Goal: Task Accomplishment & Management: Use online tool/utility

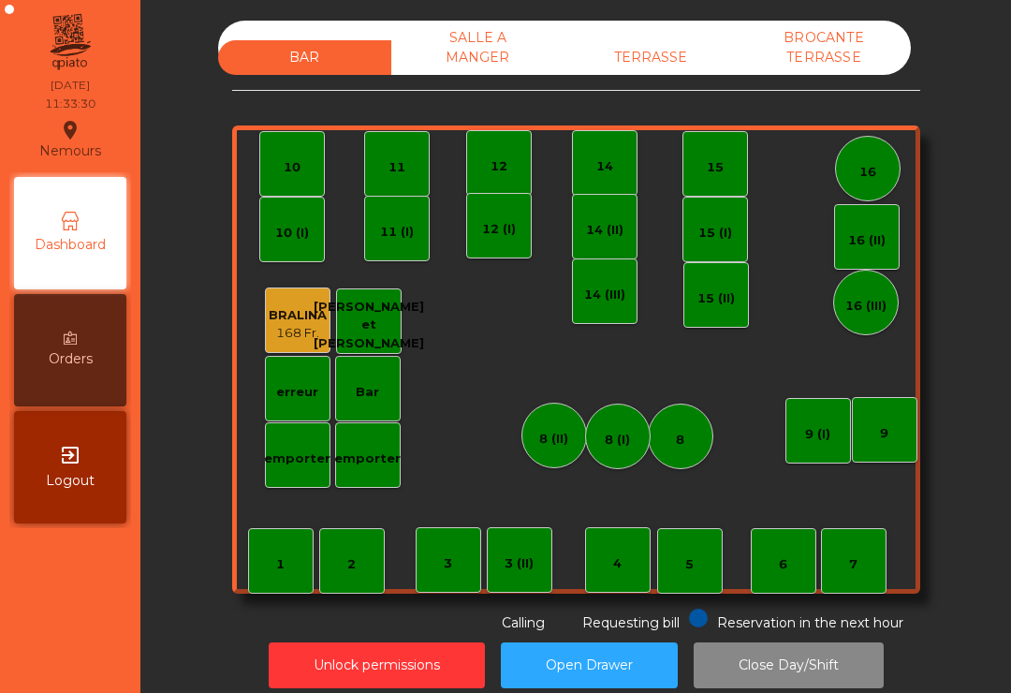
click at [301, 315] on div "BRALINA" at bounding box center [298, 315] width 58 height 19
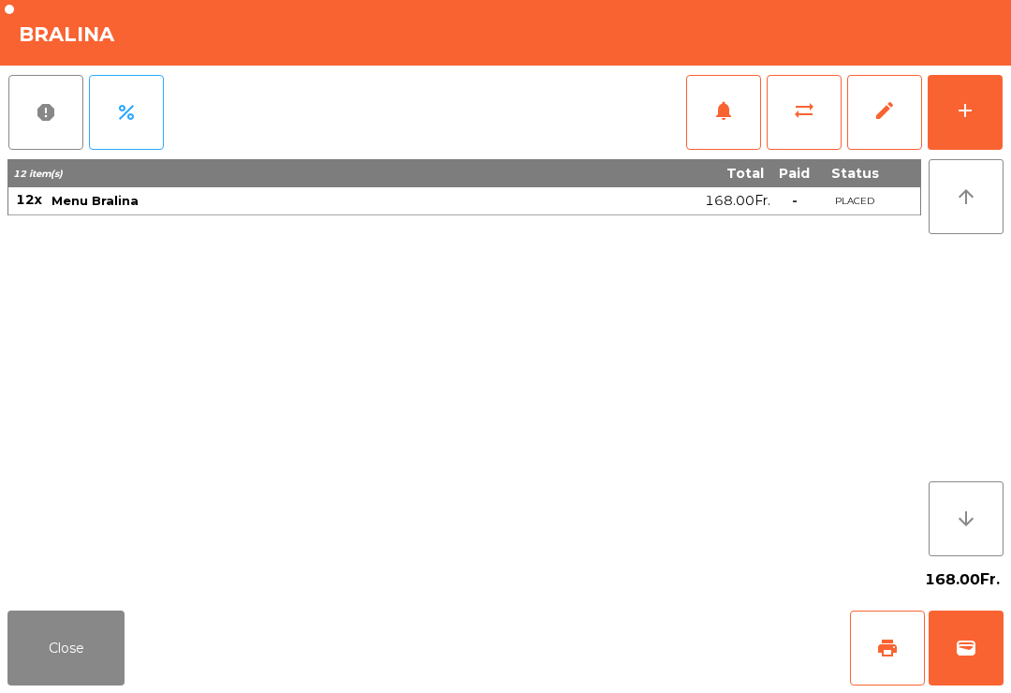
click at [976, 114] on button "add" at bounding box center [964, 112] width 75 height 75
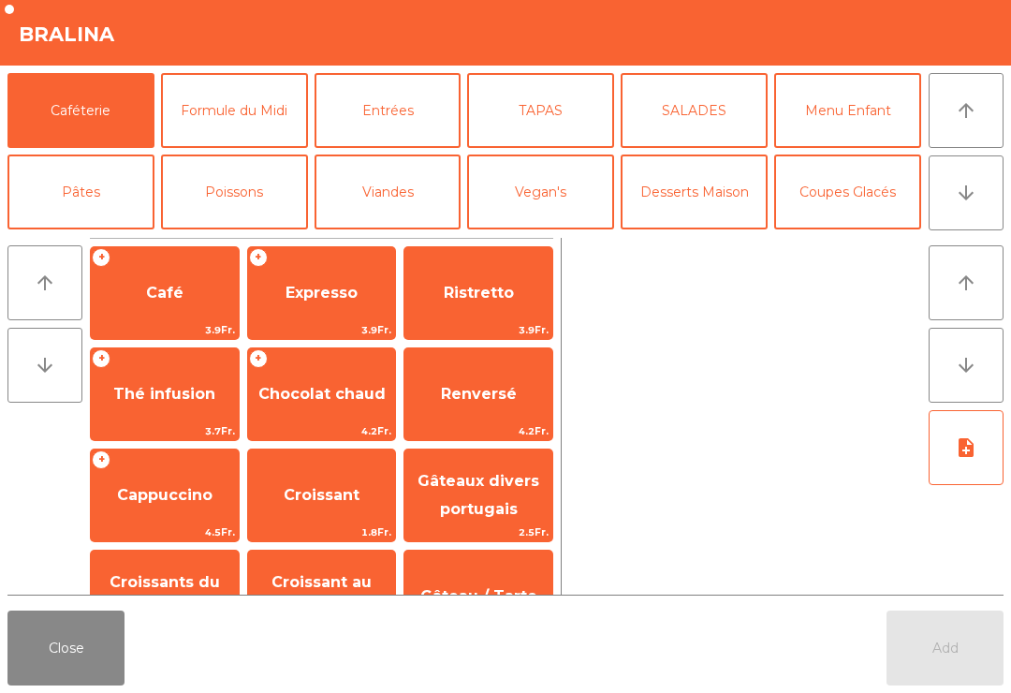
click at [251, 109] on button "Formule du Midi" at bounding box center [234, 110] width 147 height 75
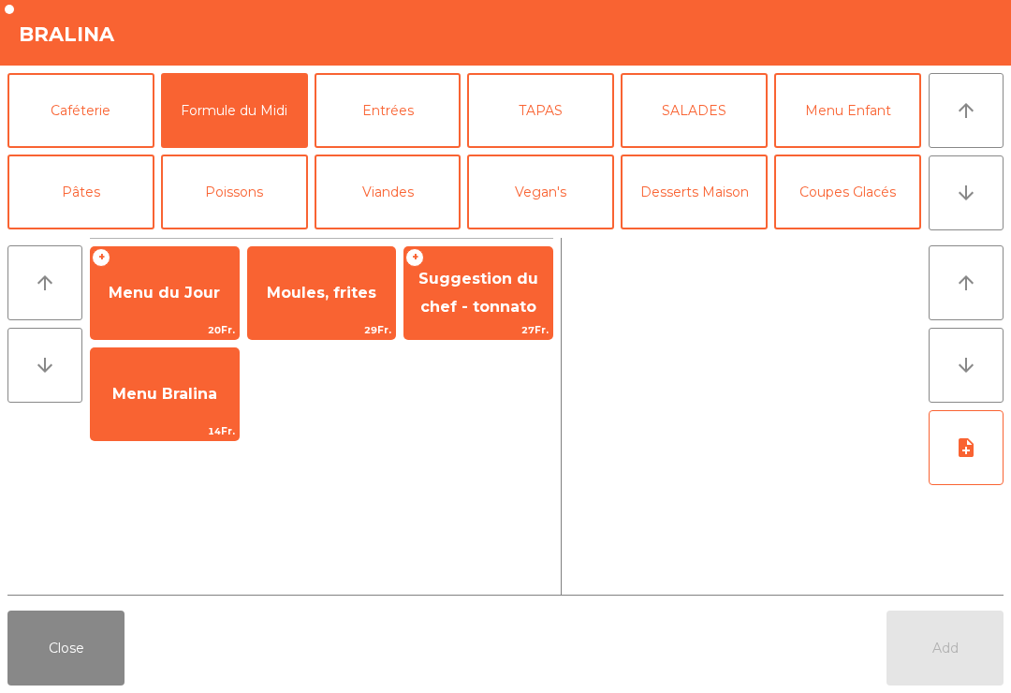
click at [184, 396] on span "Menu Bralina" at bounding box center [164, 394] width 105 height 18
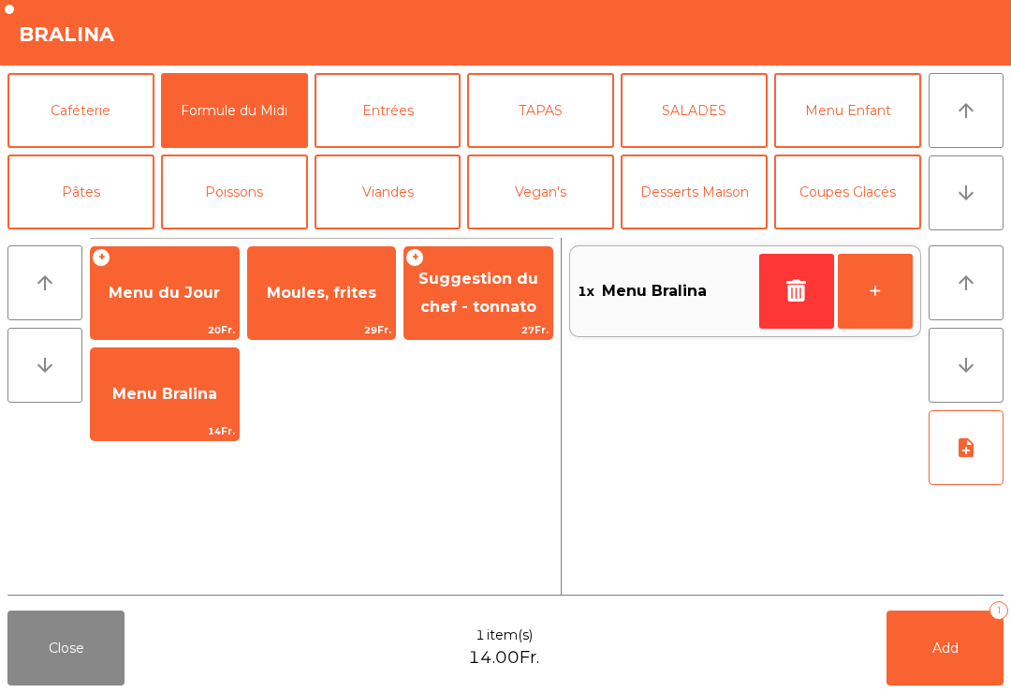
click at [182, 403] on span "Menu Bralina" at bounding box center [165, 394] width 148 height 51
click at [164, 389] on span "Menu Bralina" at bounding box center [164, 394] width 105 height 18
click at [160, 389] on span "Menu Bralina" at bounding box center [164, 394] width 105 height 18
click at [970, 653] on button "Add 4" at bounding box center [944, 647] width 117 height 75
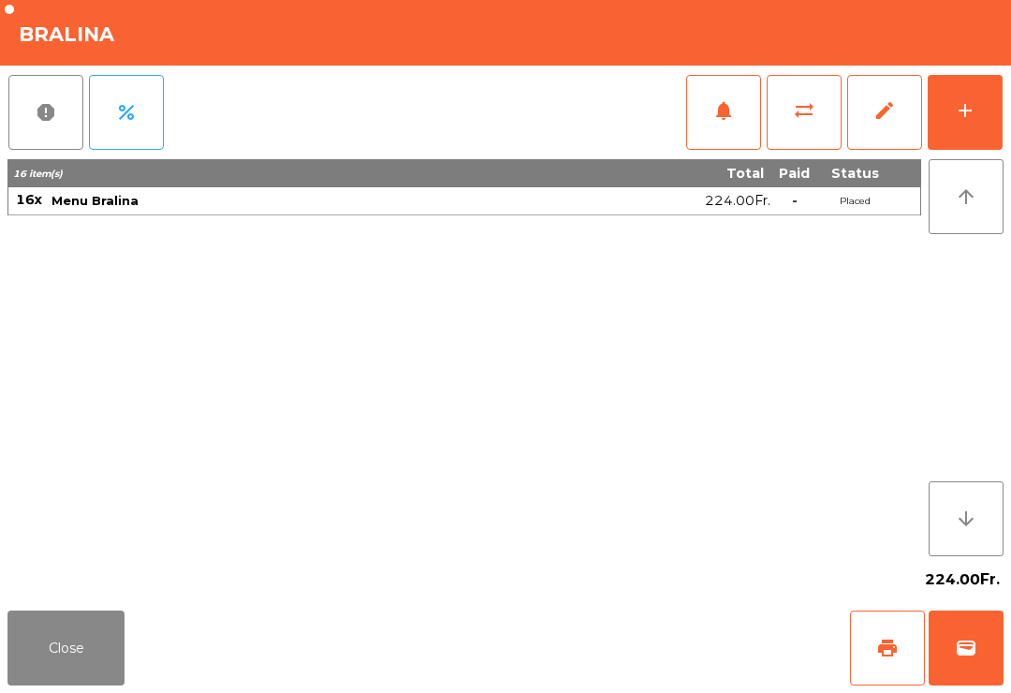
click at [83, 641] on button "Close" at bounding box center [65, 647] width 117 height 75
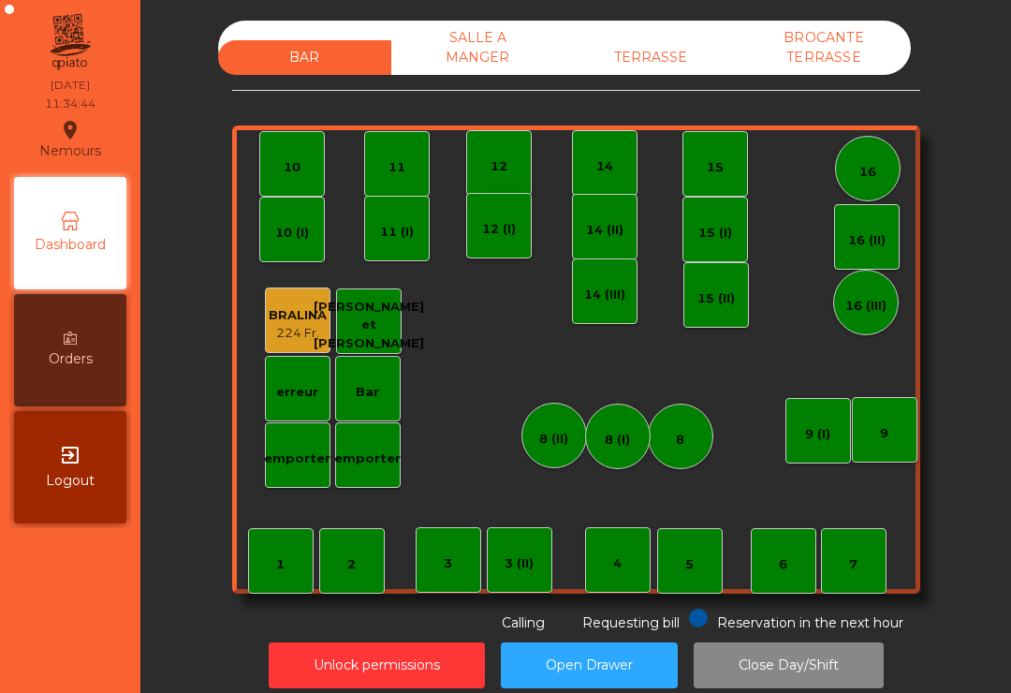
click at [689, 40] on div "TERRASSE" at bounding box center [650, 57] width 173 height 35
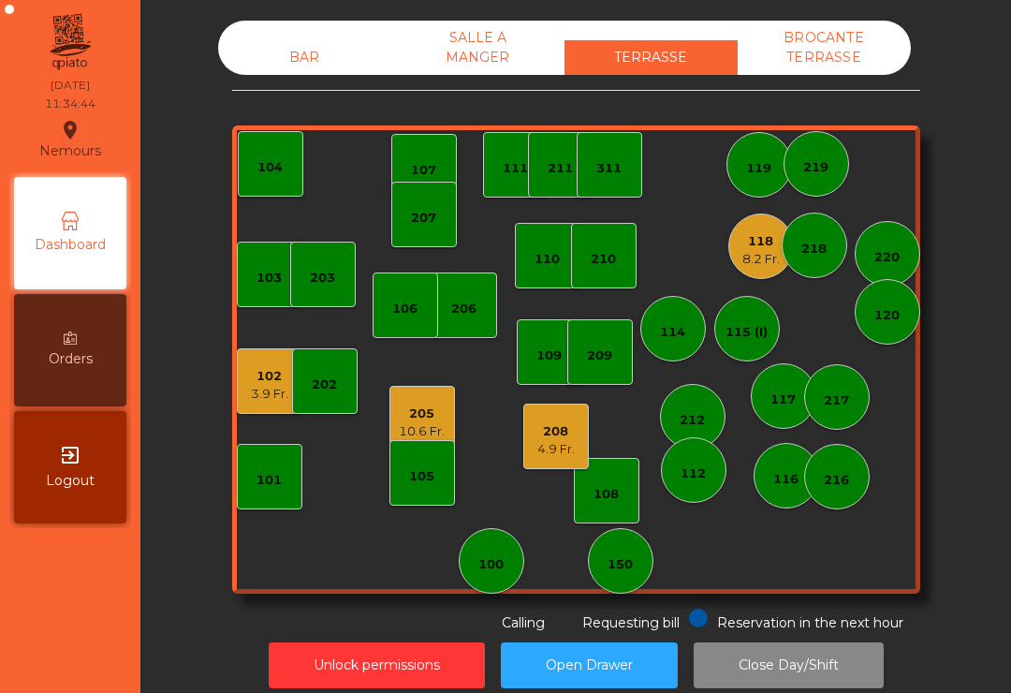
click at [733, 244] on div "118 8.2 Fr." at bounding box center [761, 246] width 66 height 66
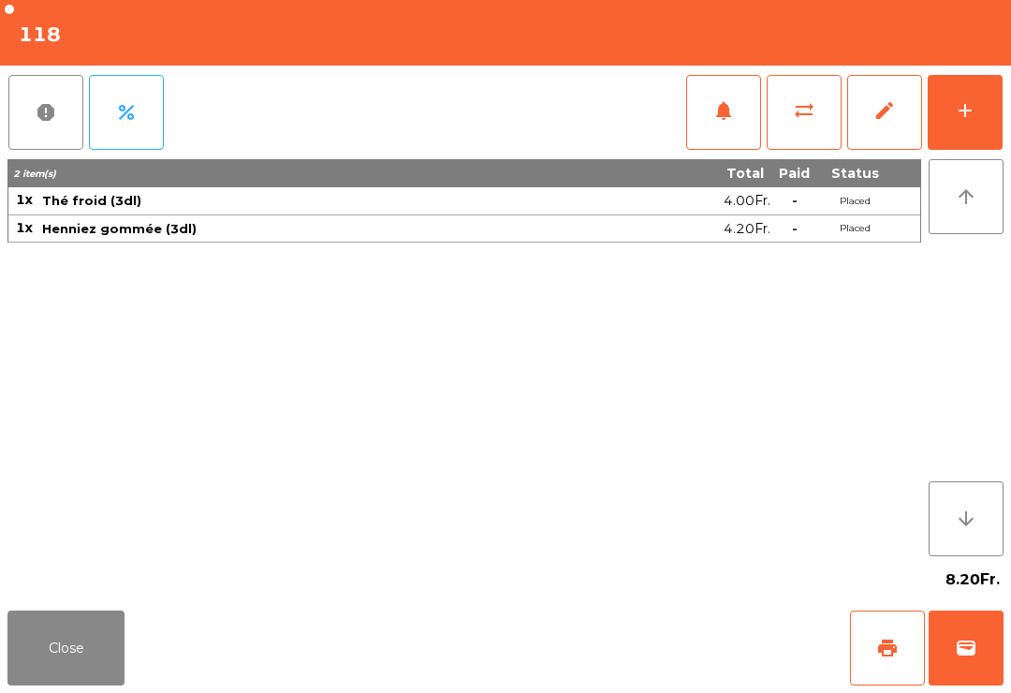
click at [993, 98] on button "add" at bounding box center [964, 112] width 75 height 75
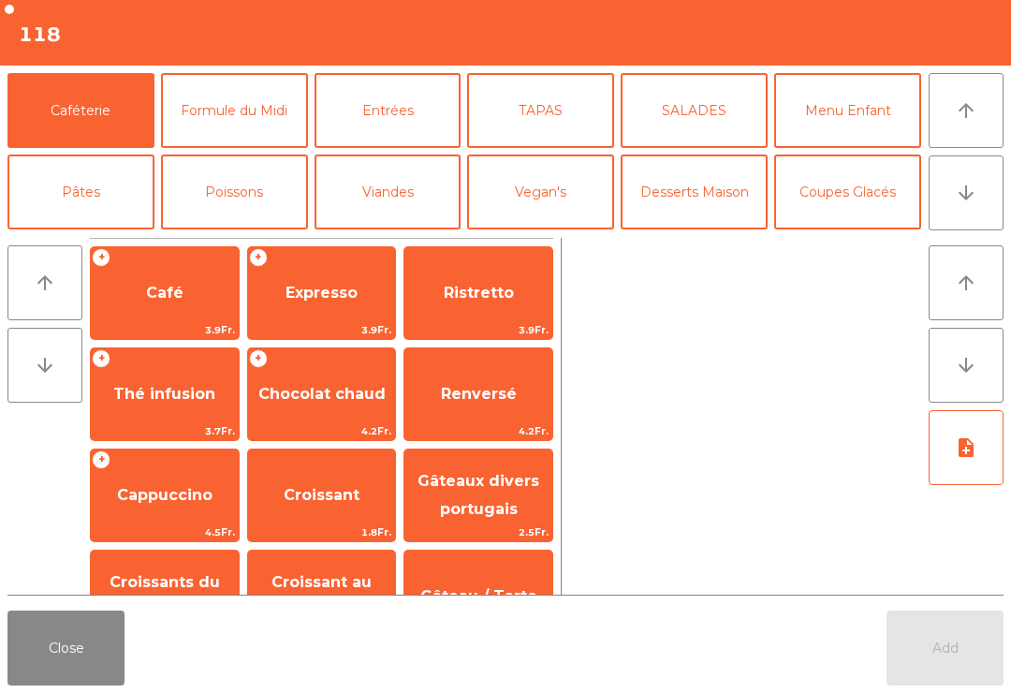
scroll to position [10, 0]
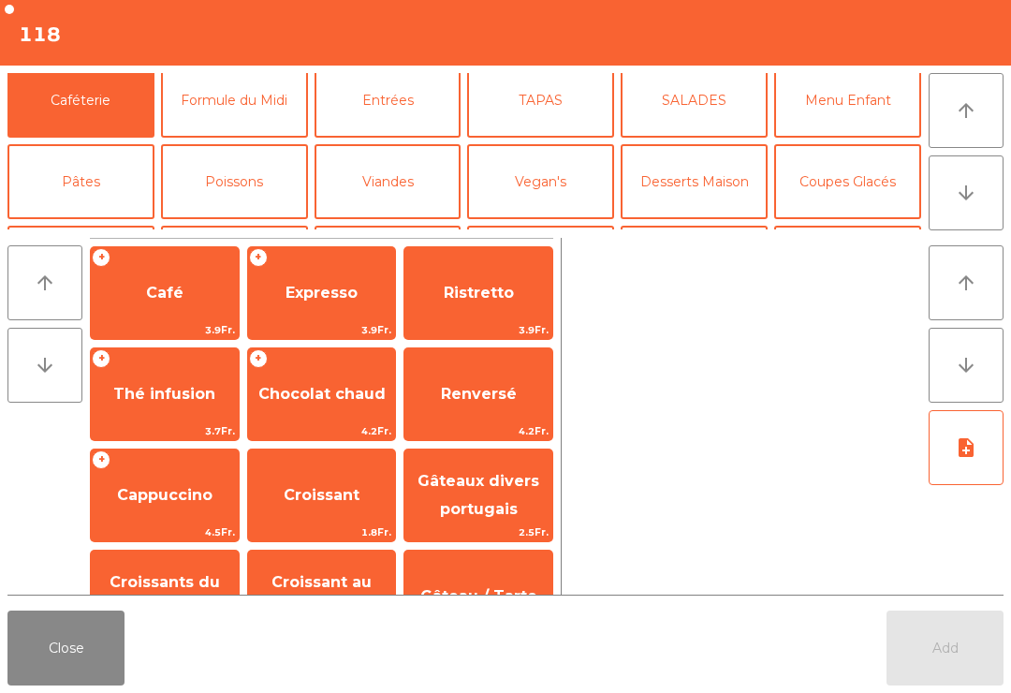
click at [246, 104] on button "Formule du Midi" at bounding box center [234, 100] width 147 height 75
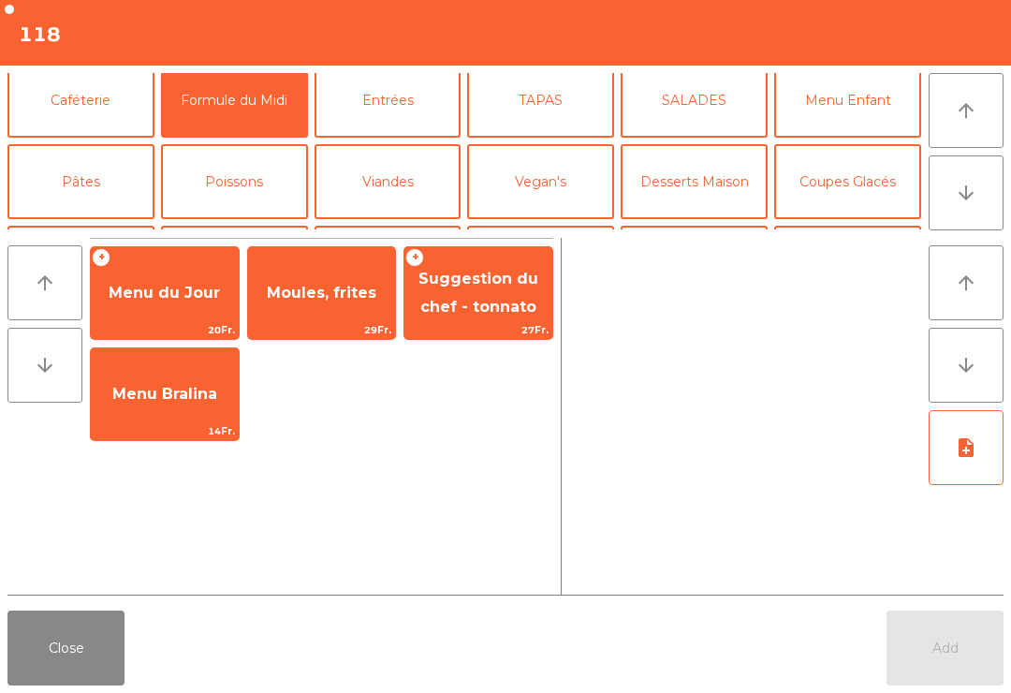
click at [159, 288] on span "Menu du Jour" at bounding box center [164, 293] width 111 height 18
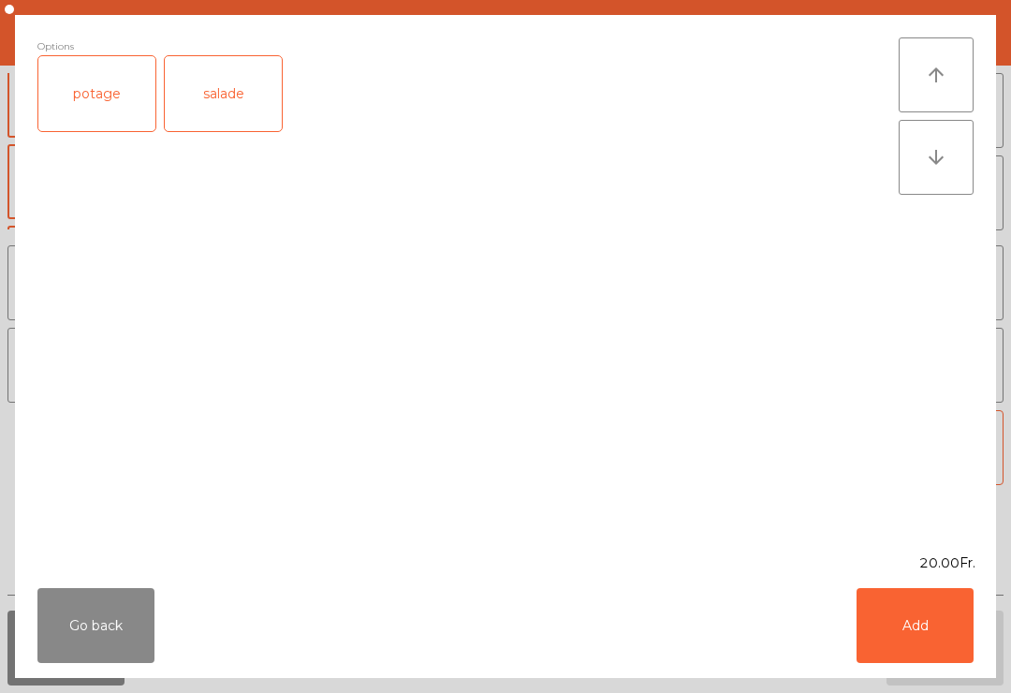
click at [227, 104] on div "salade" at bounding box center [223, 93] width 117 height 75
click at [891, 607] on button "Add" at bounding box center [914, 625] width 117 height 75
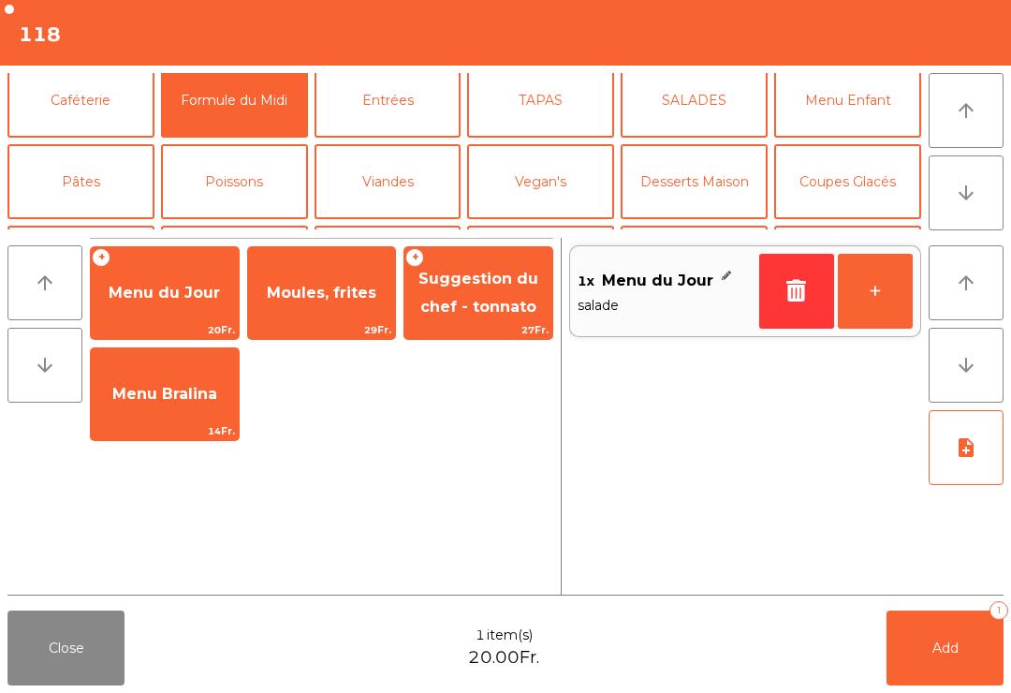
click at [557, 98] on button "TAPAS" at bounding box center [540, 100] width 147 height 75
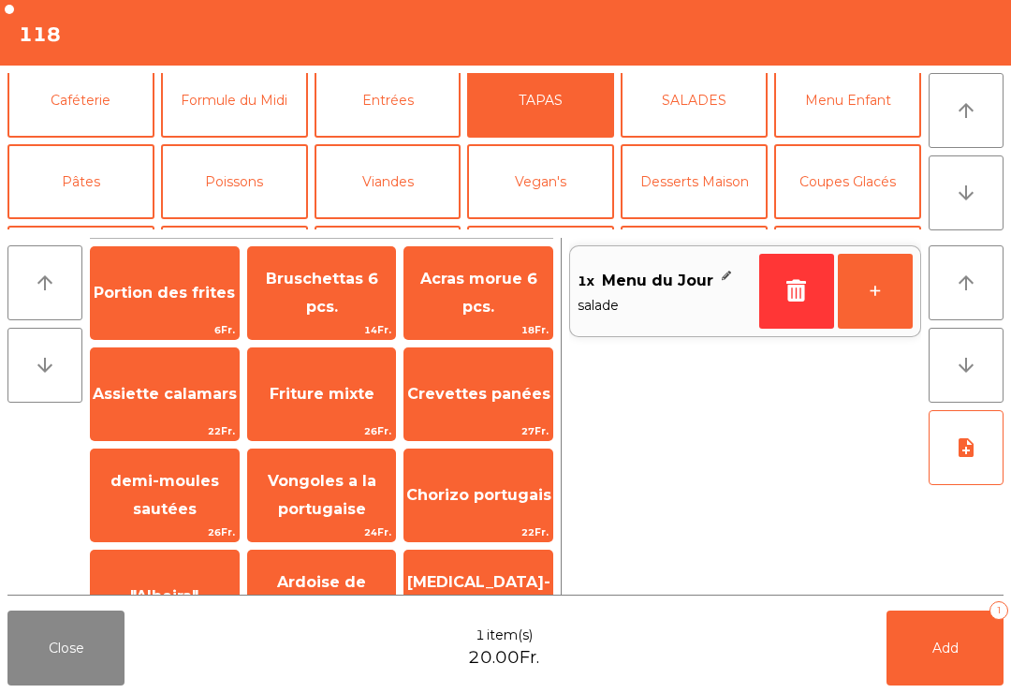
click at [186, 408] on span "Assiette calamars" at bounding box center [165, 394] width 148 height 51
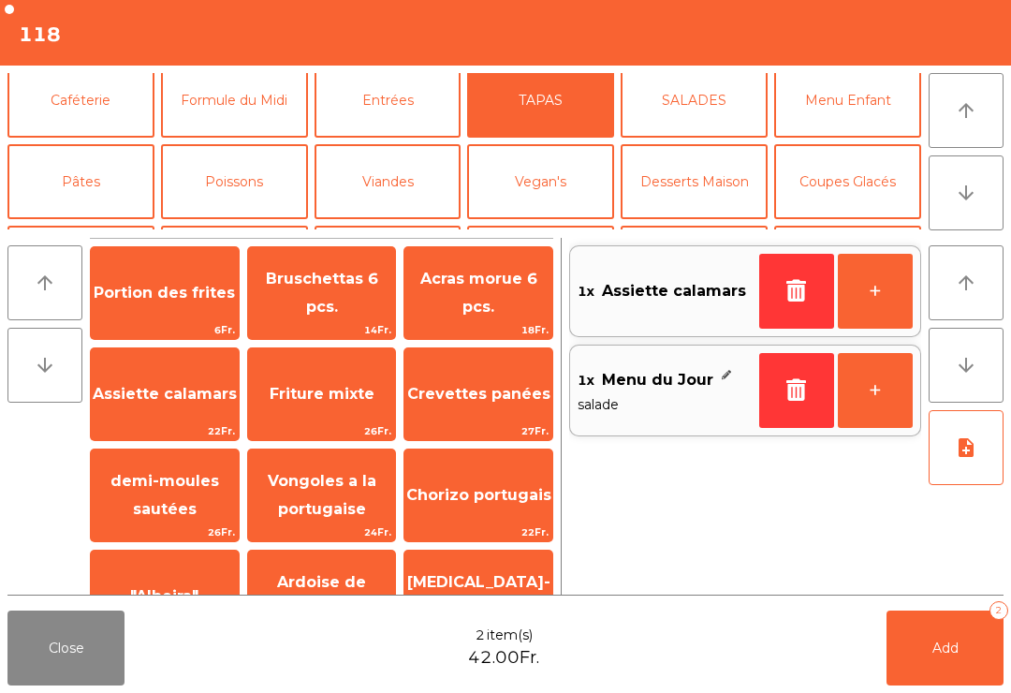
click at [954, 446] on button "note_add" at bounding box center [965, 447] width 75 height 75
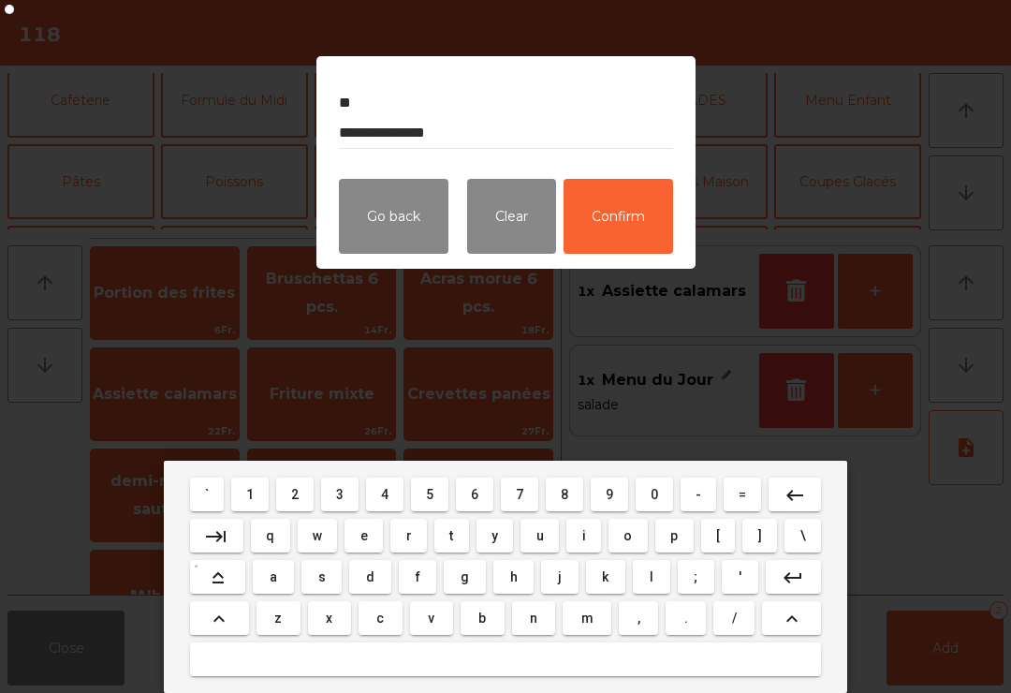
type textarea "**********"
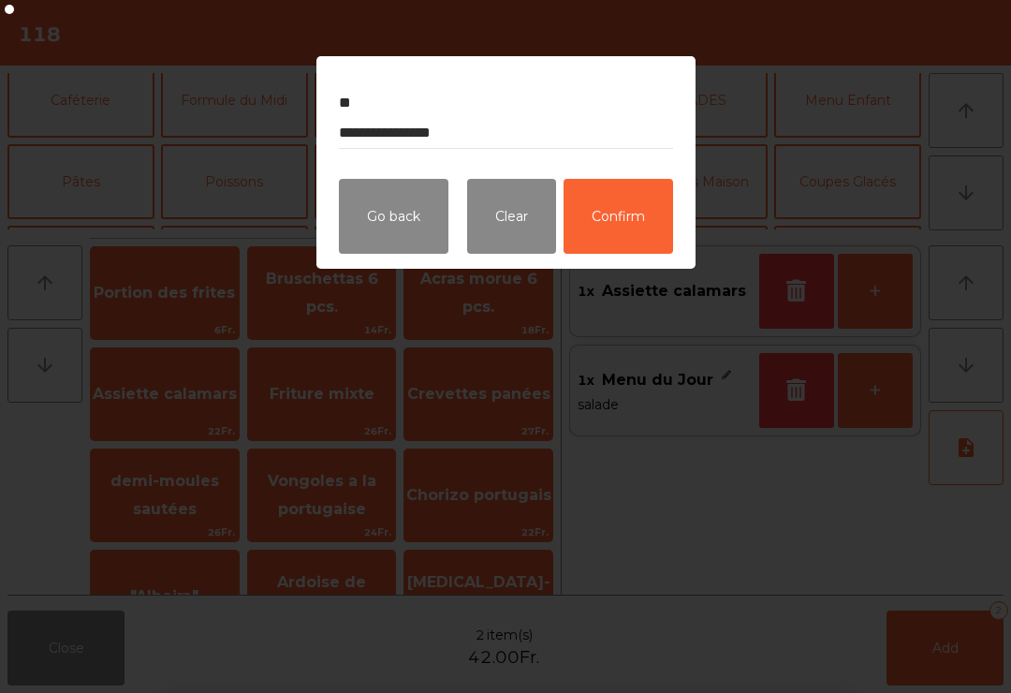
click at [641, 221] on button "Confirm" at bounding box center [617, 216] width 109 height 75
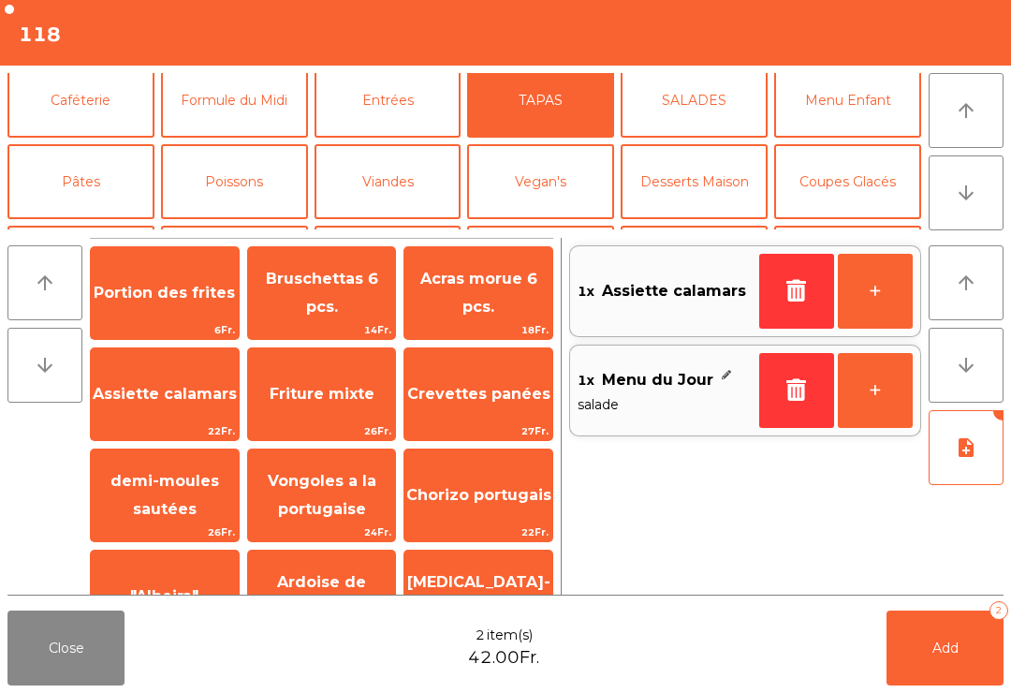
click at [972, 668] on button "Add 2" at bounding box center [944, 647] width 117 height 75
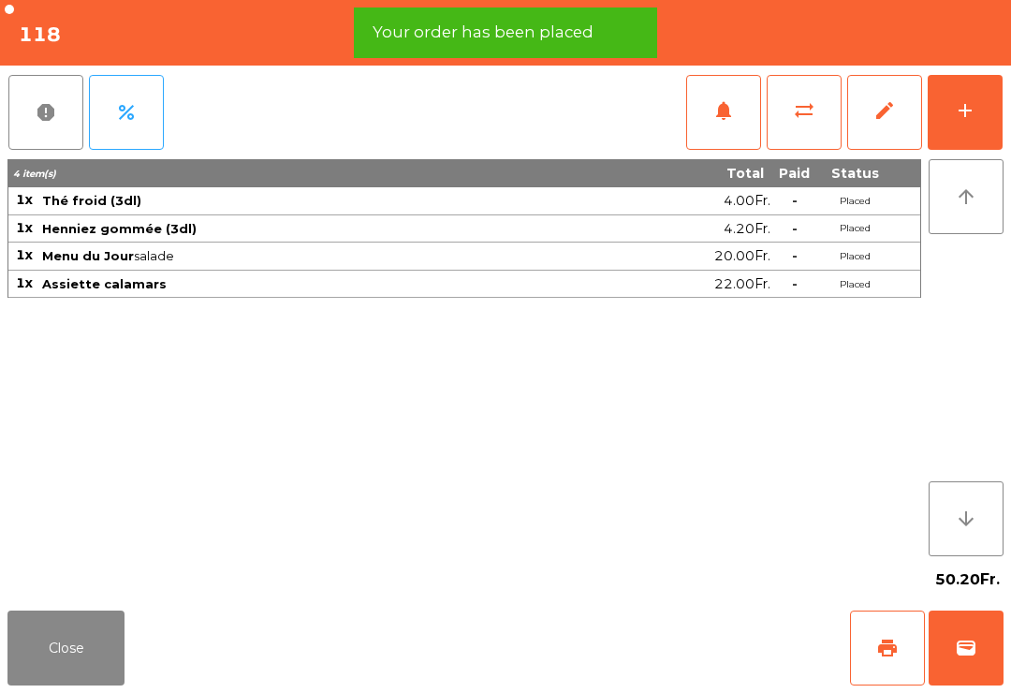
click at [98, 677] on button "Close" at bounding box center [65, 647] width 117 height 75
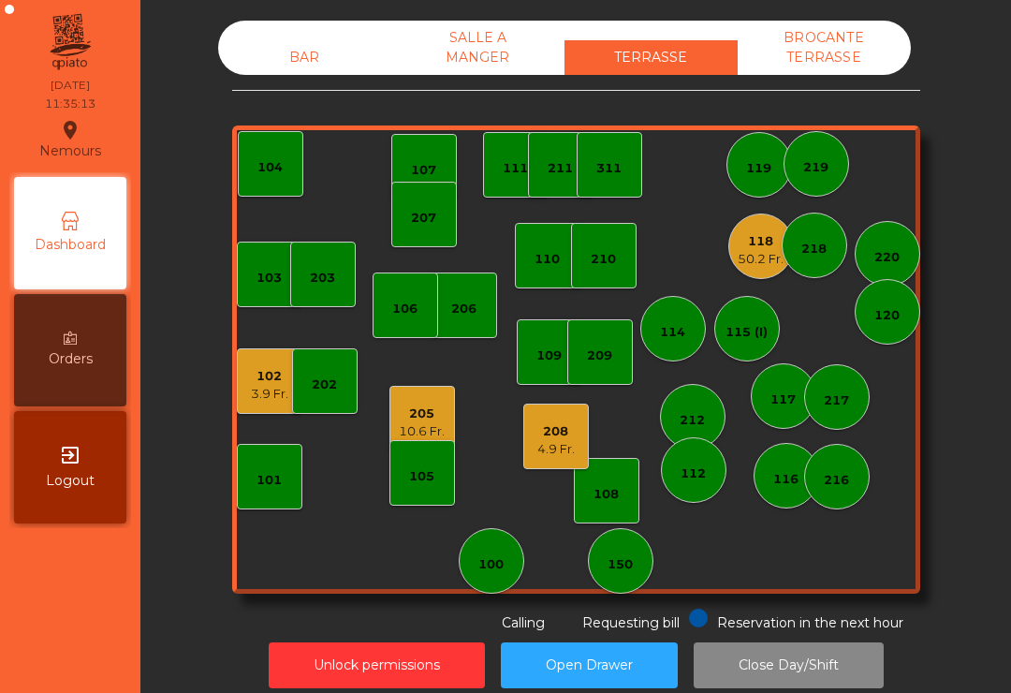
click at [554, 464] on div "208 4.9 Fr." at bounding box center [556, 436] width 66 height 66
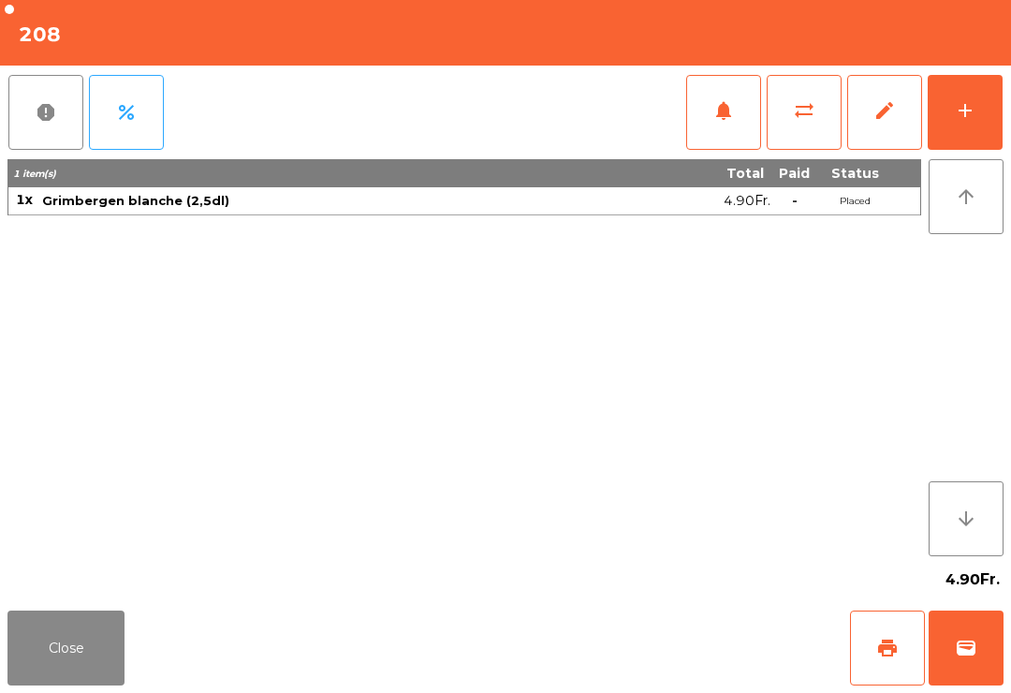
click at [871, 659] on button "print" at bounding box center [887, 647] width 75 height 75
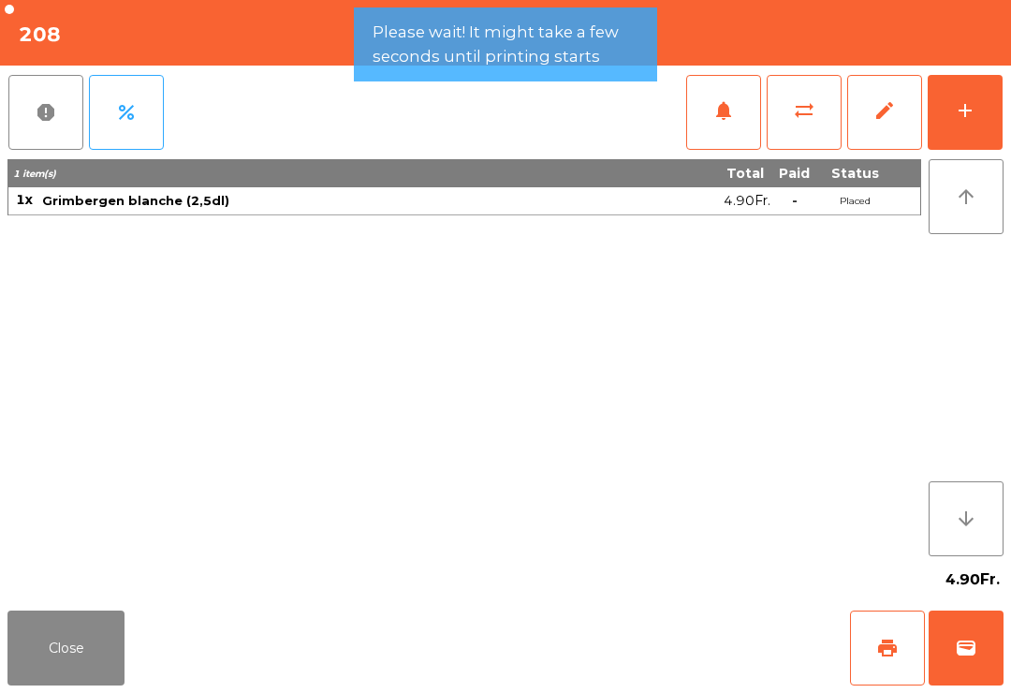
click at [976, 656] on span "wallet" at bounding box center [966, 647] width 22 height 22
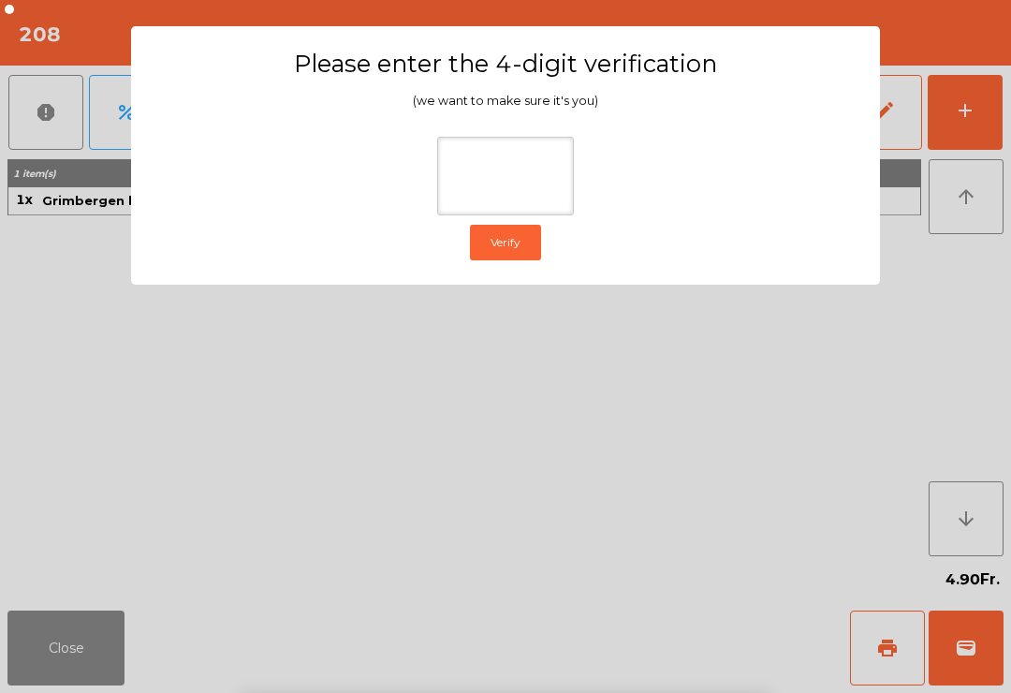
click at [958, 205] on ngb-modal-window "Please enter the 4-digit verification (we want to make sure it's you) Verify" at bounding box center [505, 346] width 960 height 693
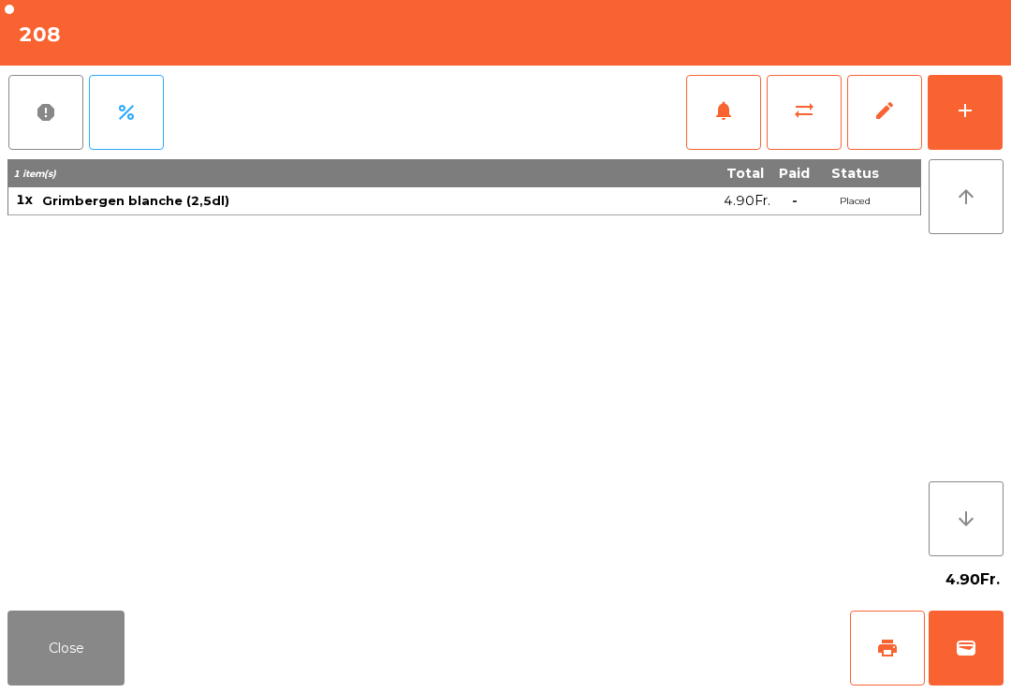
click at [965, 639] on span "wallet" at bounding box center [966, 647] width 22 height 22
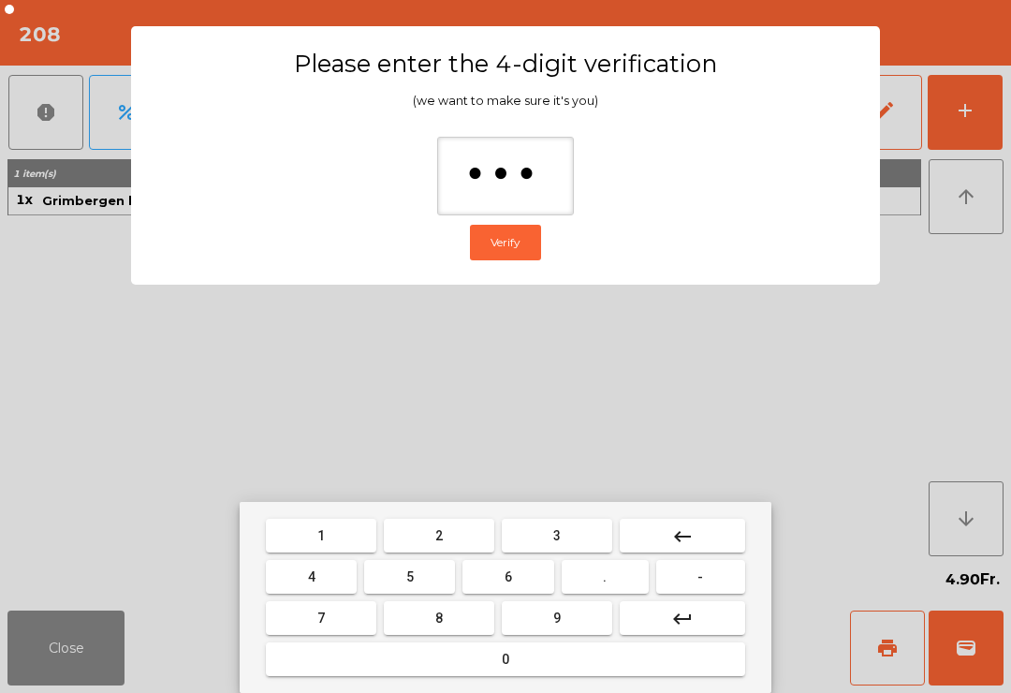
type input "****"
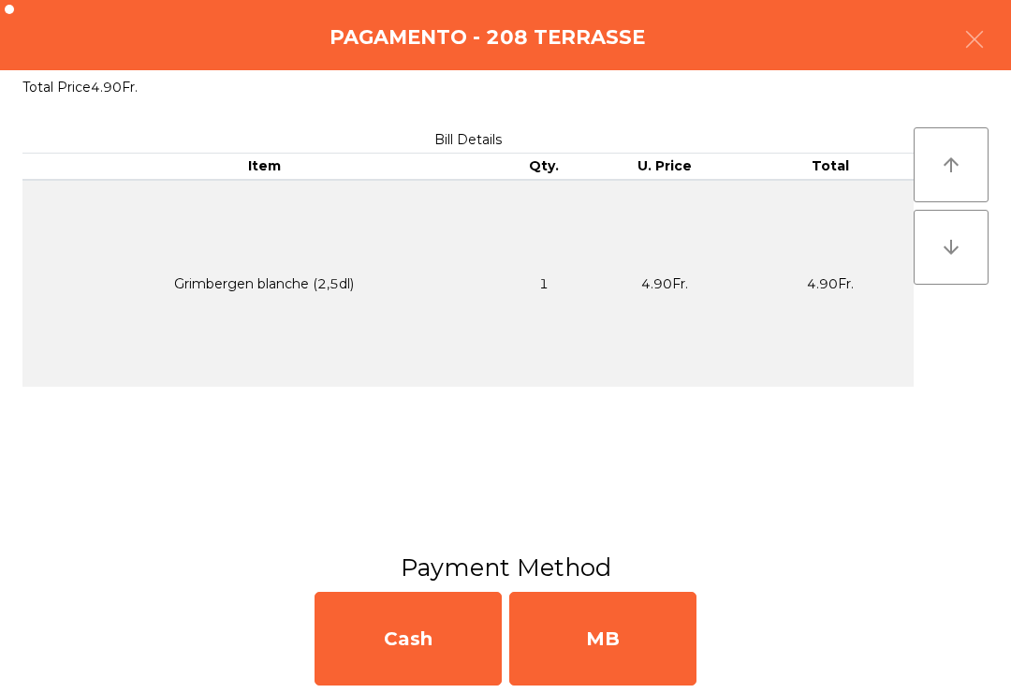
click at [589, 619] on div "MB" at bounding box center [602, 638] width 187 height 94
click at [602, 624] on div "No" at bounding box center [602, 638] width 187 height 94
click at [597, 642] on div "No" at bounding box center [602, 638] width 187 height 94
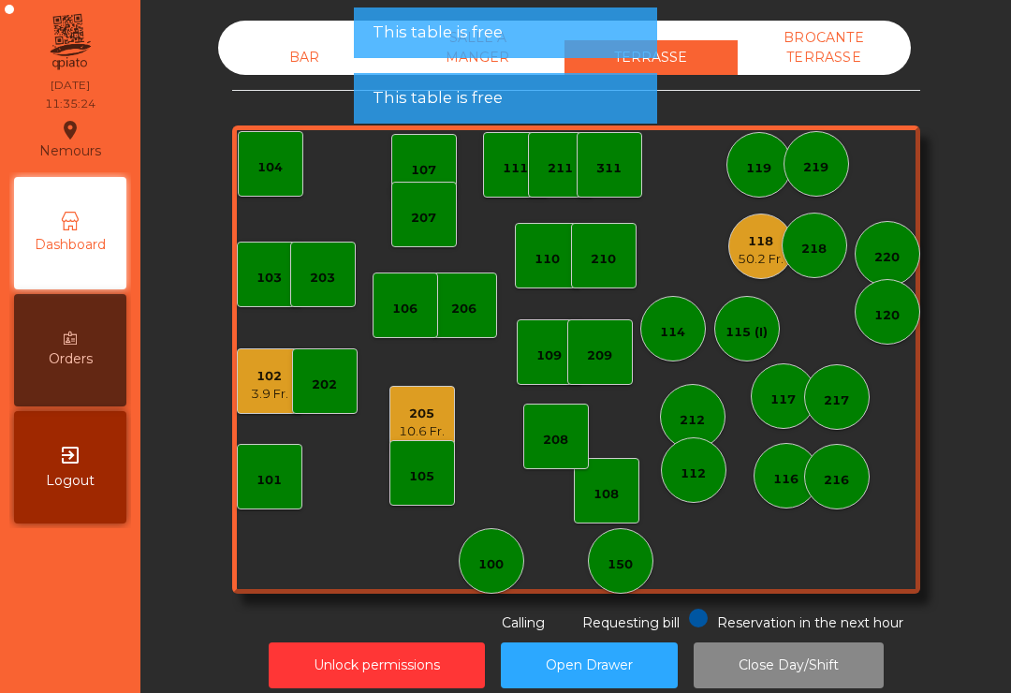
click at [622, 655] on button "Open Drawer" at bounding box center [589, 665] width 177 height 46
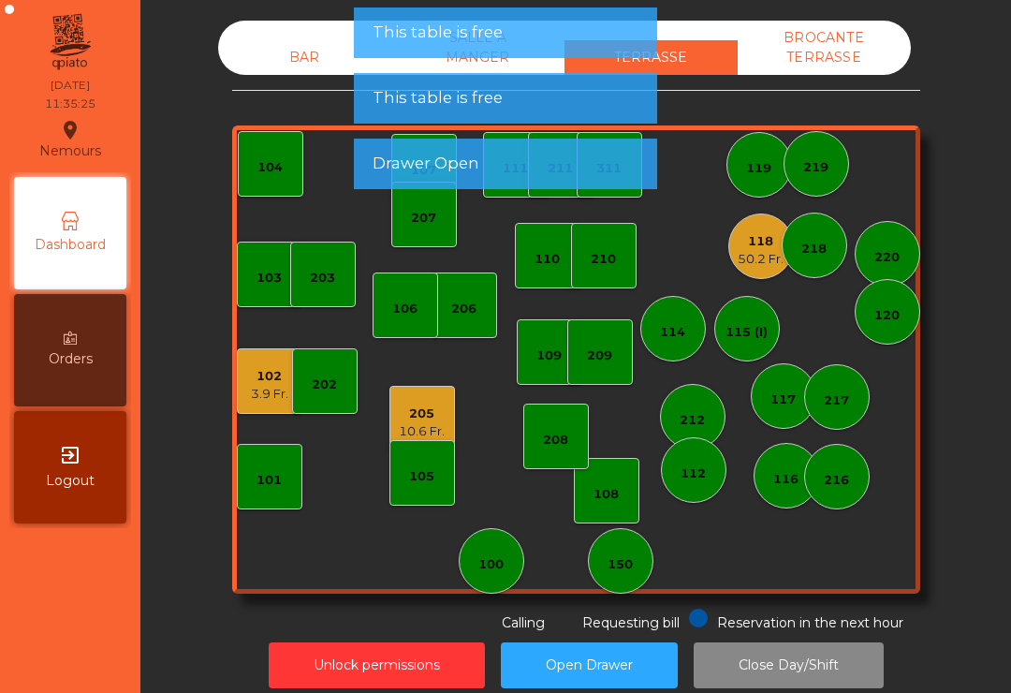
click at [425, 417] on div "205" at bounding box center [422, 413] width 46 height 19
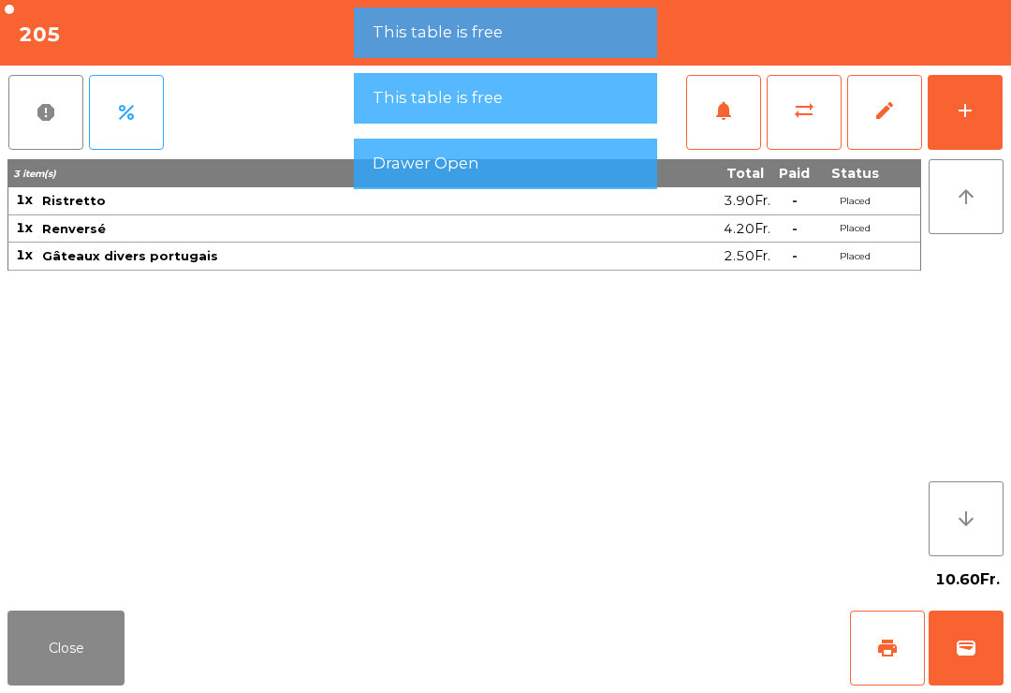
click at [978, 631] on button "wallet" at bounding box center [965, 647] width 75 height 75
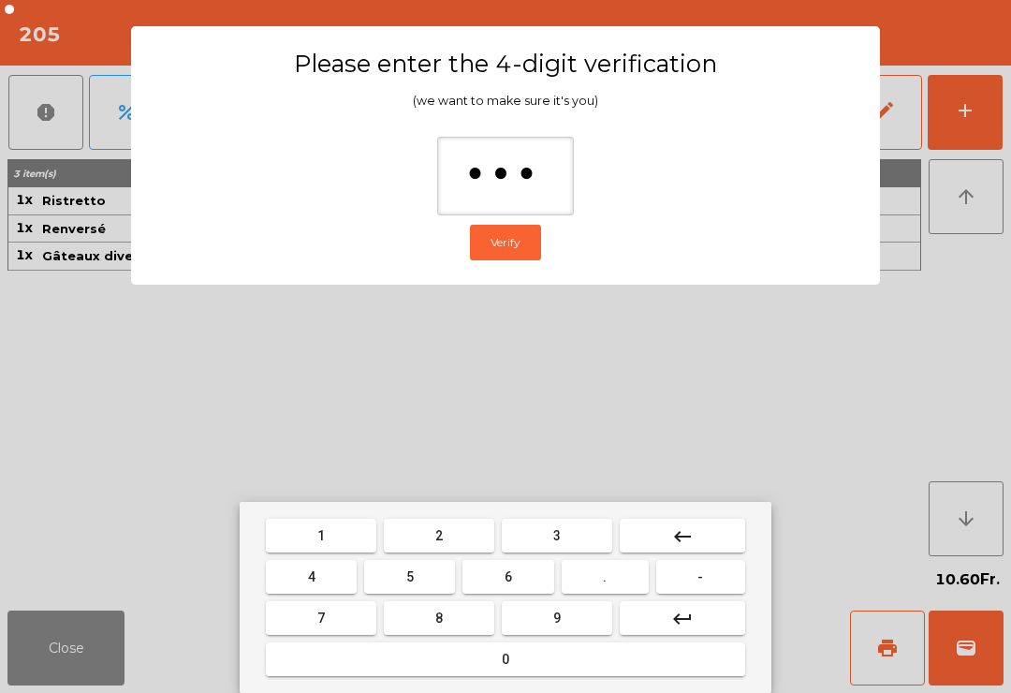
type input "****"
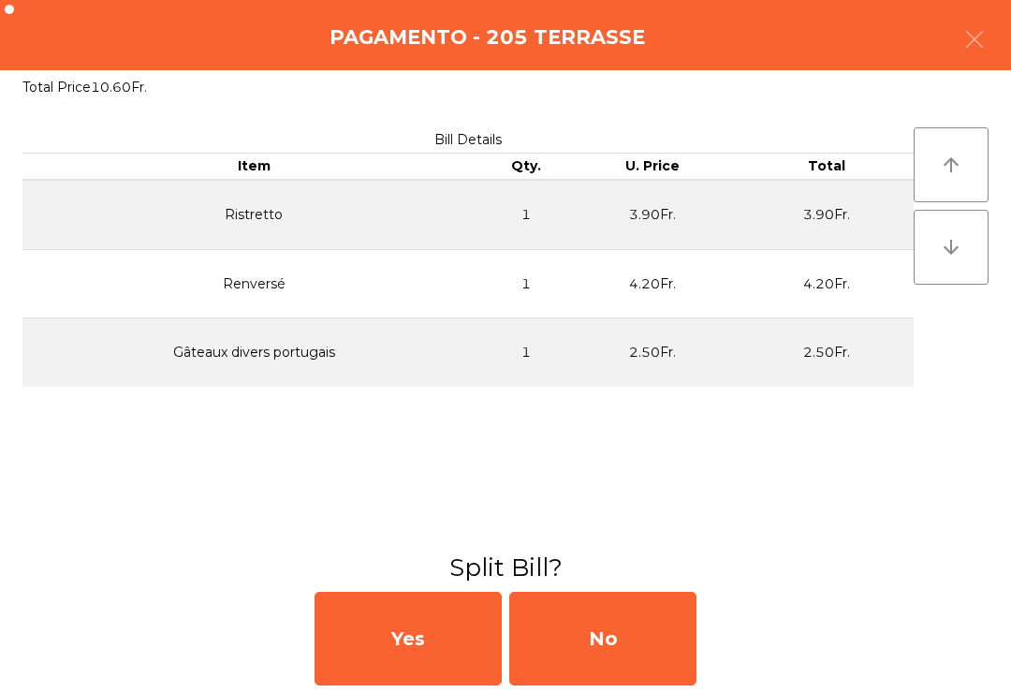
click at [693, 663] on div "No" at bounding box center [602, 638] width 187 height 94
click at [647, 642] on div "MB" at bounding box center [602, 638] width 187 height 94
click at [620, 650] on div "No" at bounding box center [602, 638] width 187 height 94
click at [626, 640] on div "No" at bounding box center [602, 638] width 187 height 94
click at [625, 645] on div "No" at bounding box center [602, 638] width 187 height 94
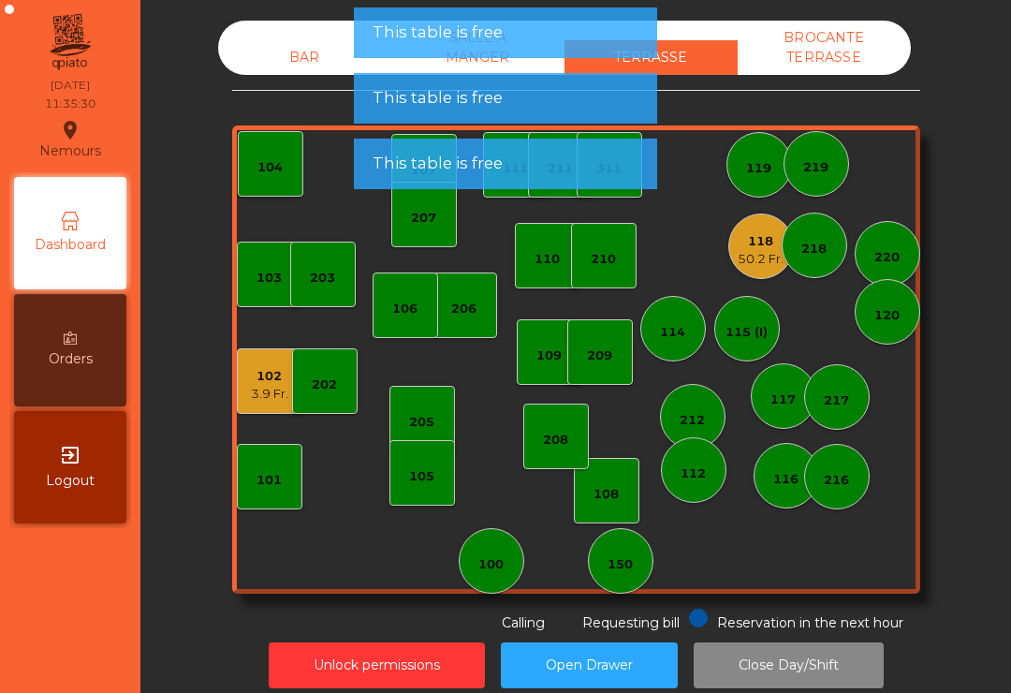
click at [247, 404] on div "102 3.9 Fr." at bounding box center [270, 381] width 66 height 66
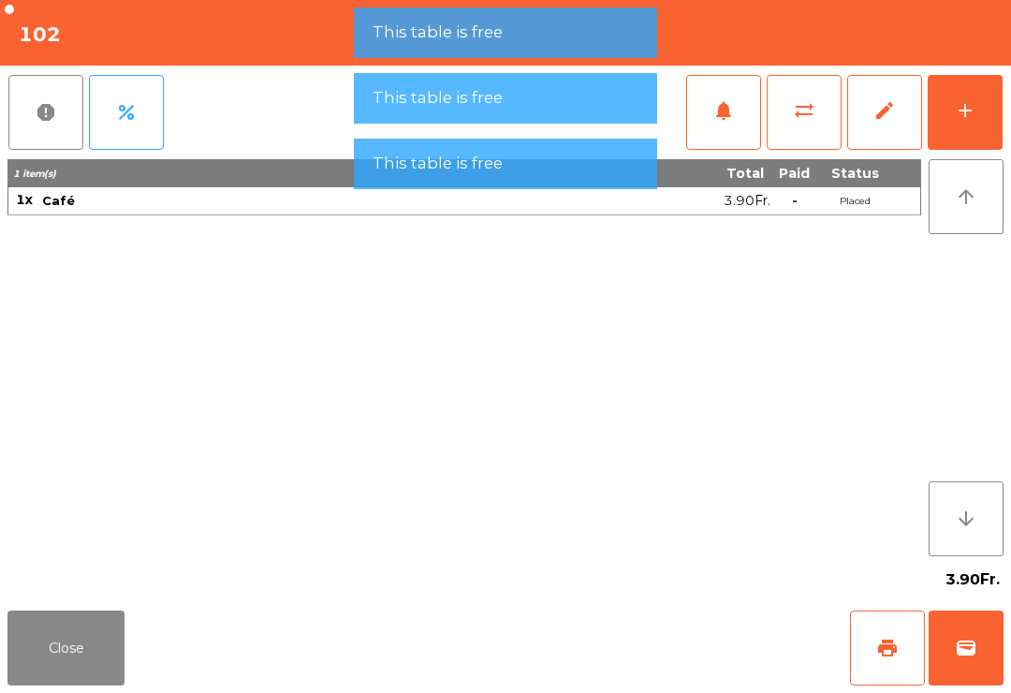
click at [954, 640] on button "wallet" at bounding box center [965, 647] width 75 height 75
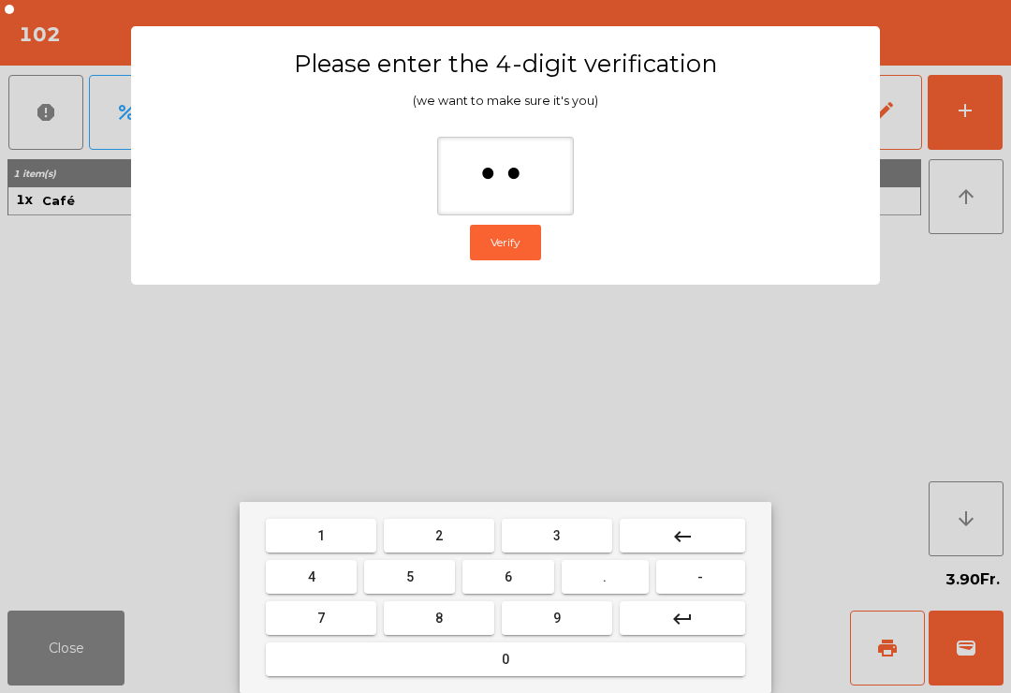
type input "***"
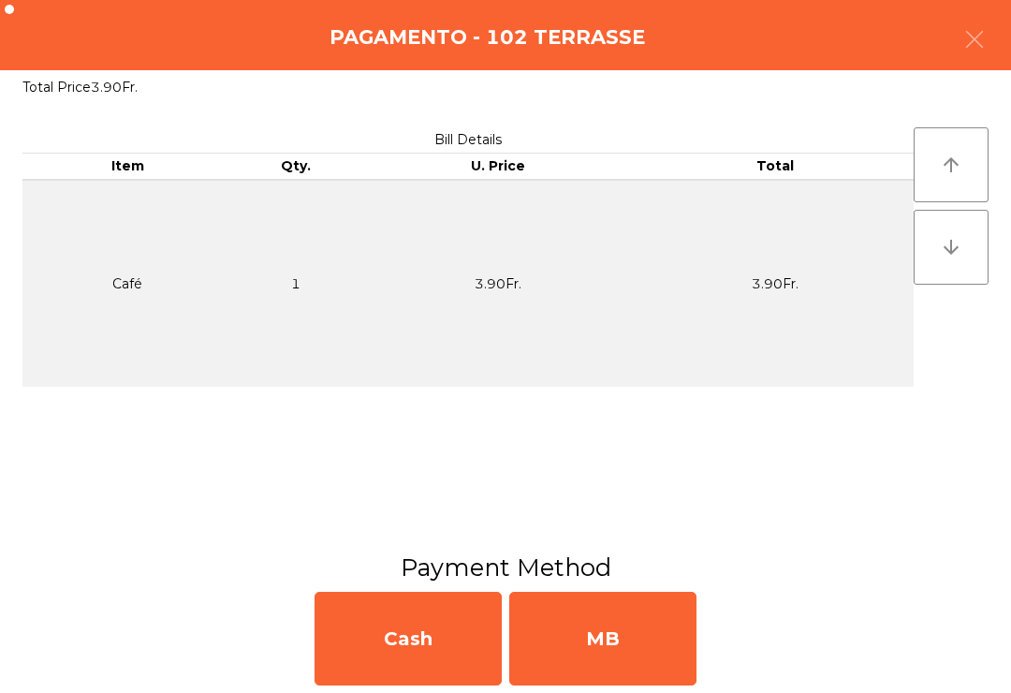
click at [647, 629] on div "MB" at bounding box center [602, 638] width 187 height 94
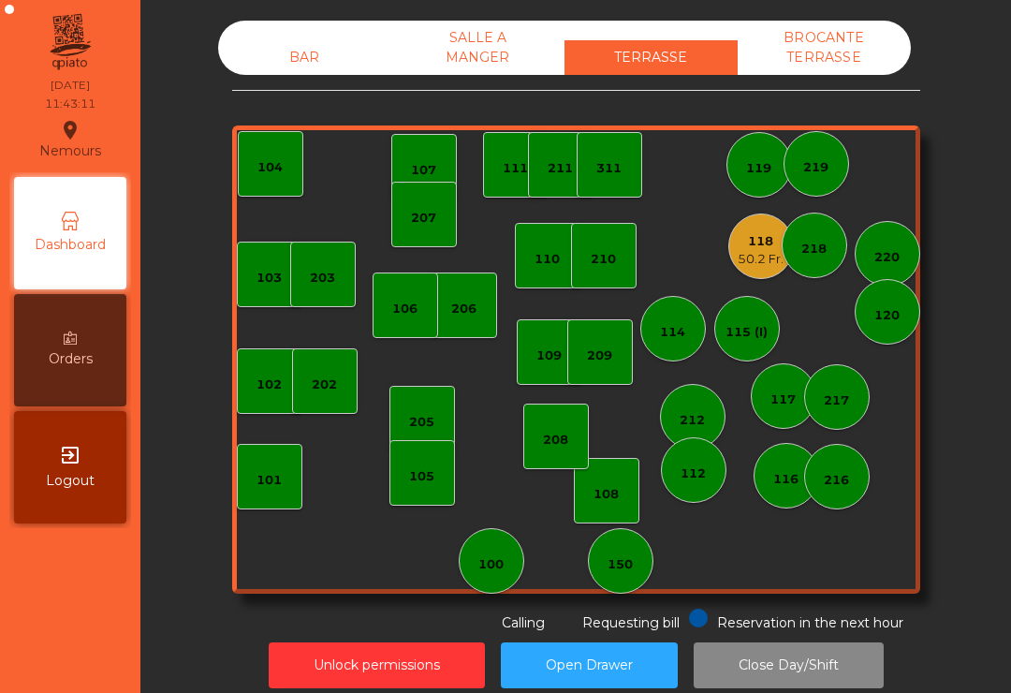
click at [598, 339] on div "209" at bounding box center [599, 352] width 25 height 26
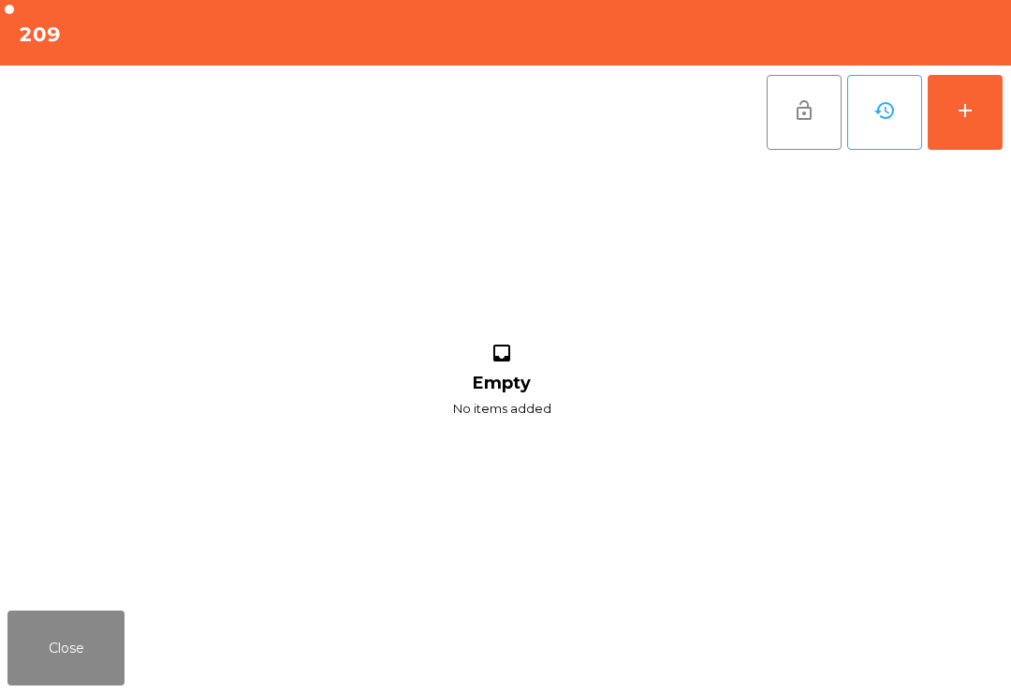
click at [955, 131] on button "add" at bounding box center [964, 112] width 75 height 75
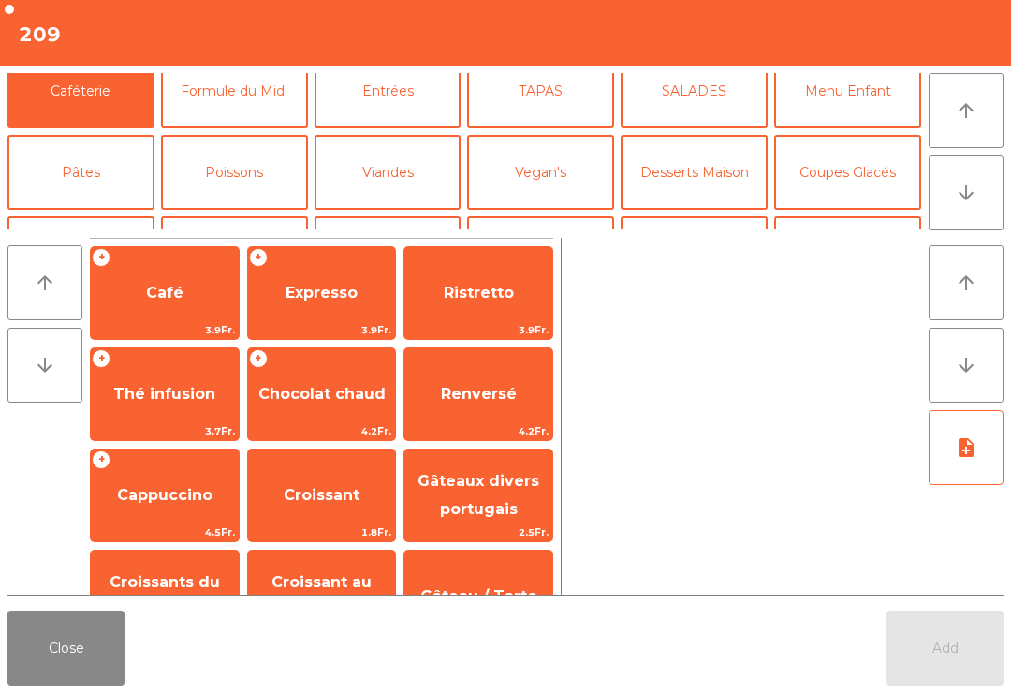
scroll to position [87, 0]
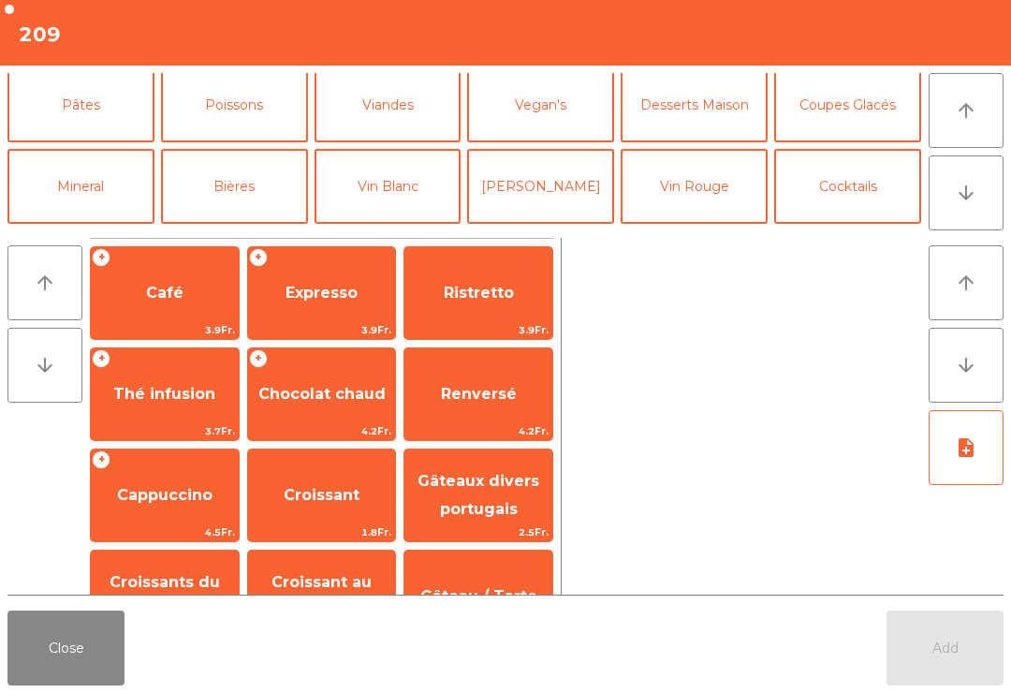
click at [855, 119] on button "Coupes Glacés" at bounding box center [847, 104] width 147 height 75
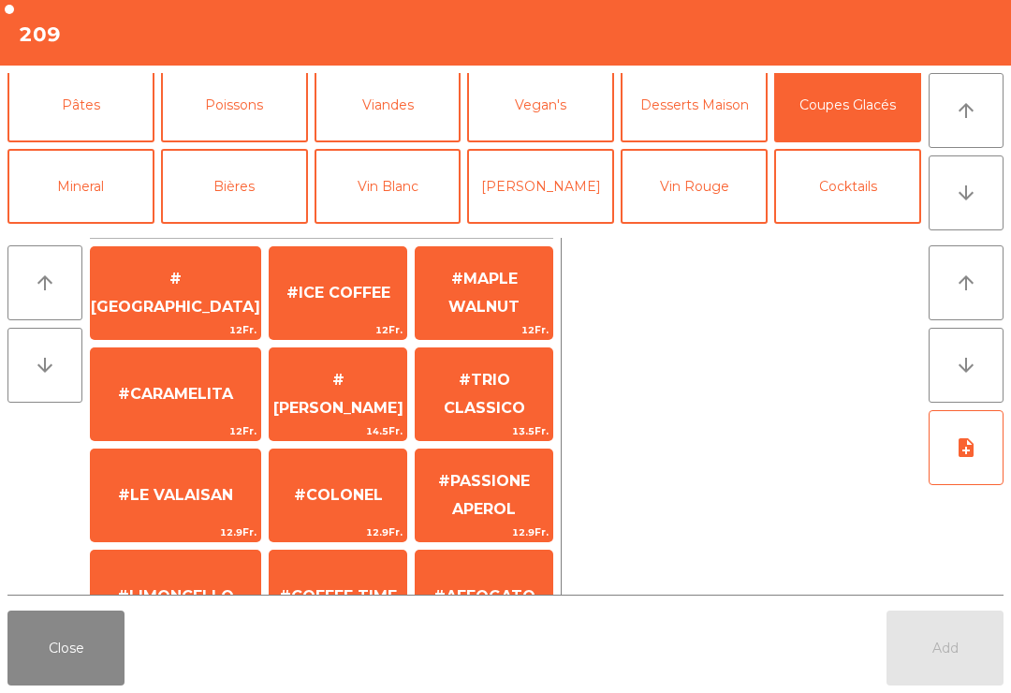
scroll to position [7, 0]
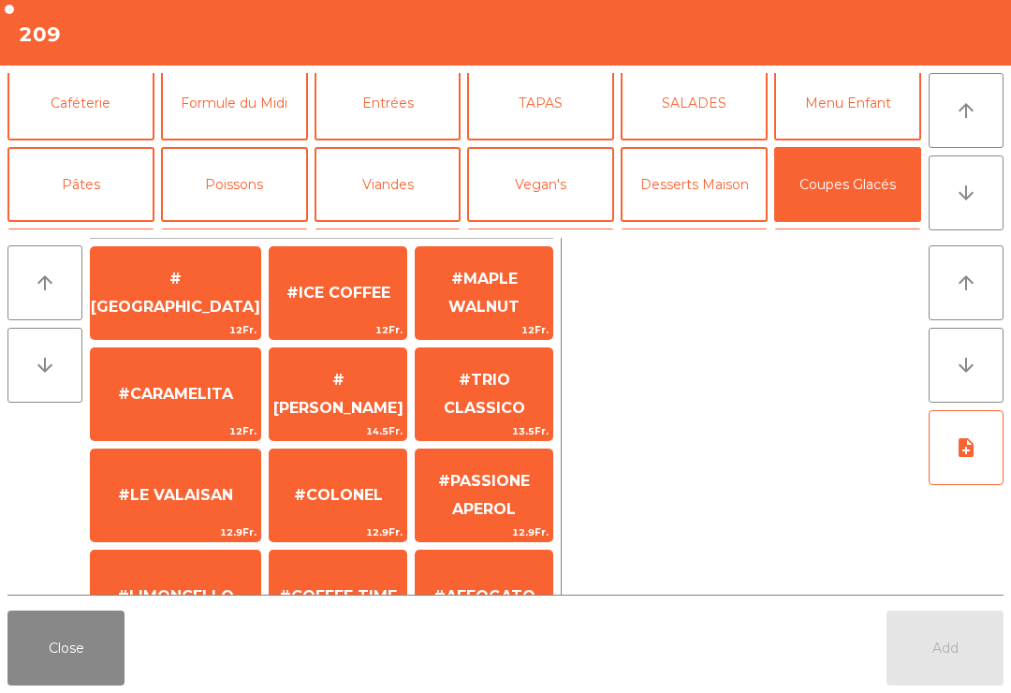
click at [866, 122] on button "Menu Enfant" at bounding box center [847, 103] width 147 height 75
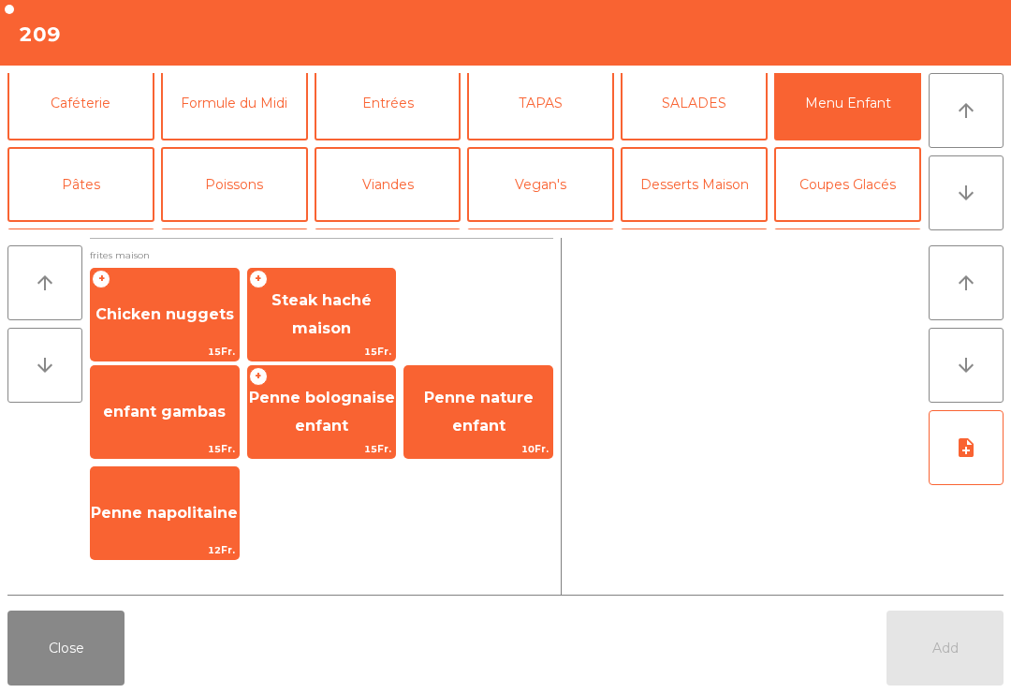
click at [862, 228] on button "Cocktails" at bounding box center [847, 265] width 147 height 75
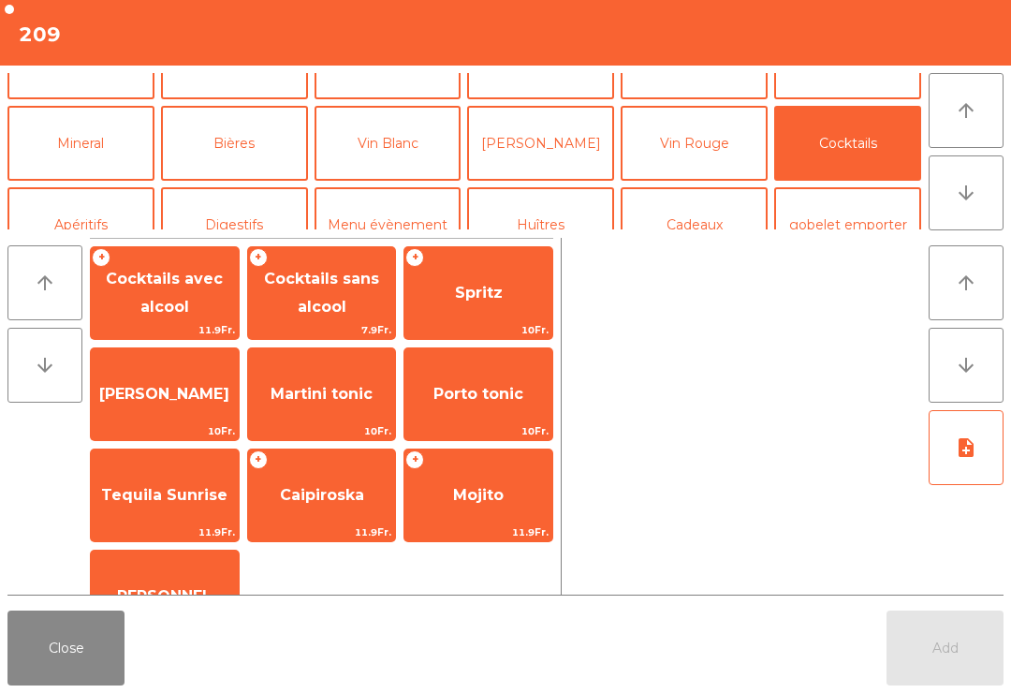
click at [315, 328] on span "7.9Fr." at bounding box center [322, 330] width 148 height 18
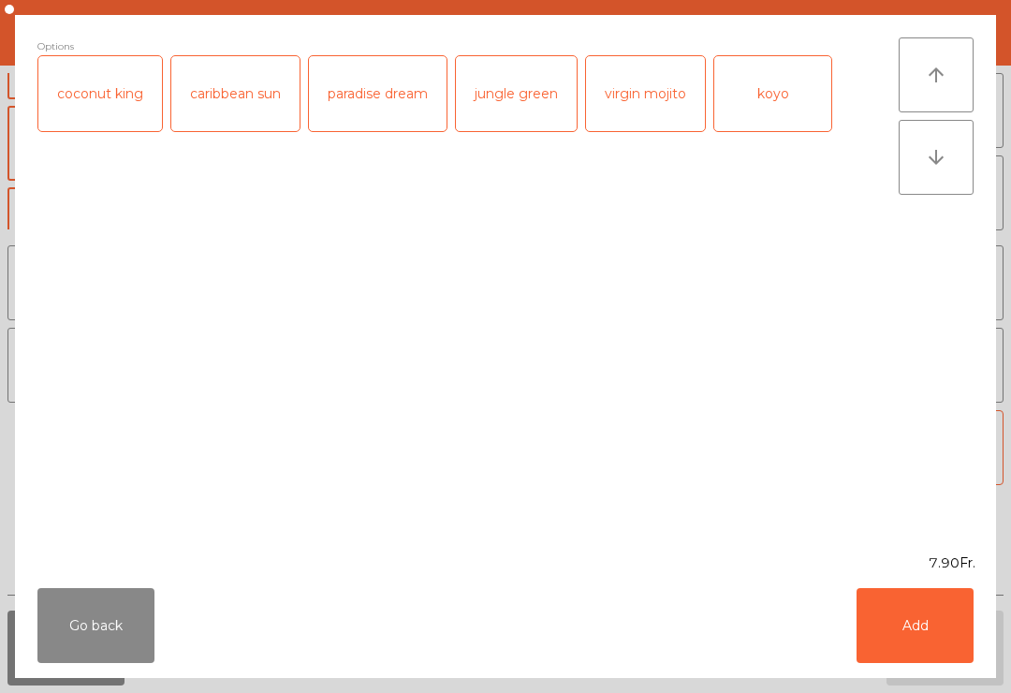
click at [405, 99] on div "paradise dream" at bounding box center [378, 93] width 138 height 75
click at [891, 600] on button "Add" at bounding box center [914, 625] width 117 height 75
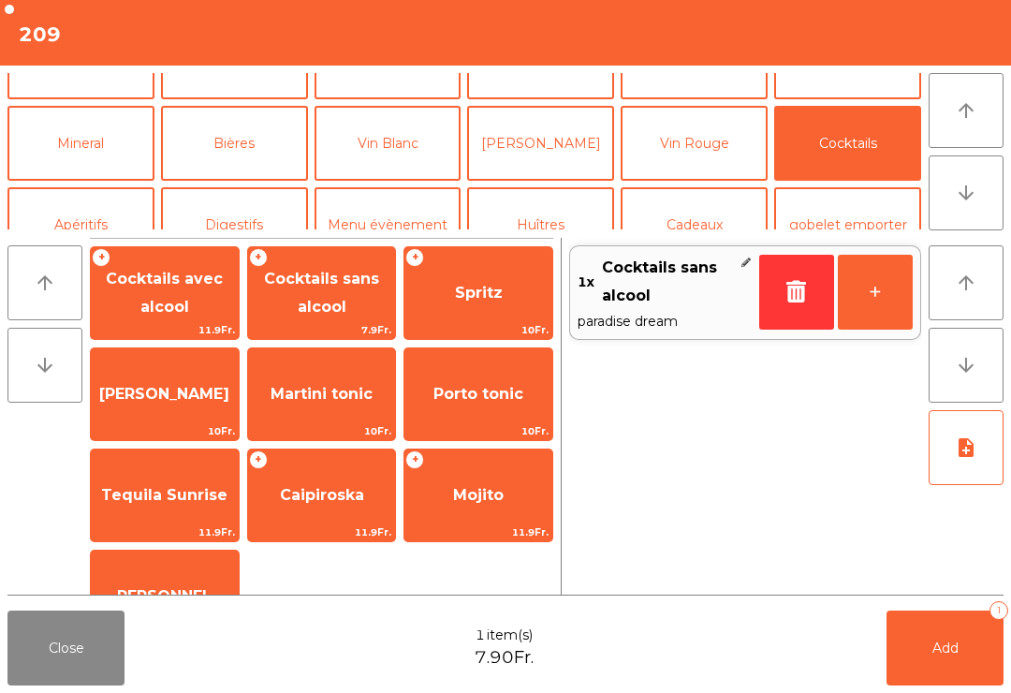
click at [904, 278] on button "+" at bounding box center [875, 292] width 75 height 75
click at [395, 173] on button "Vin Blanc" at bounding box center [387, 143] width 147 height 75
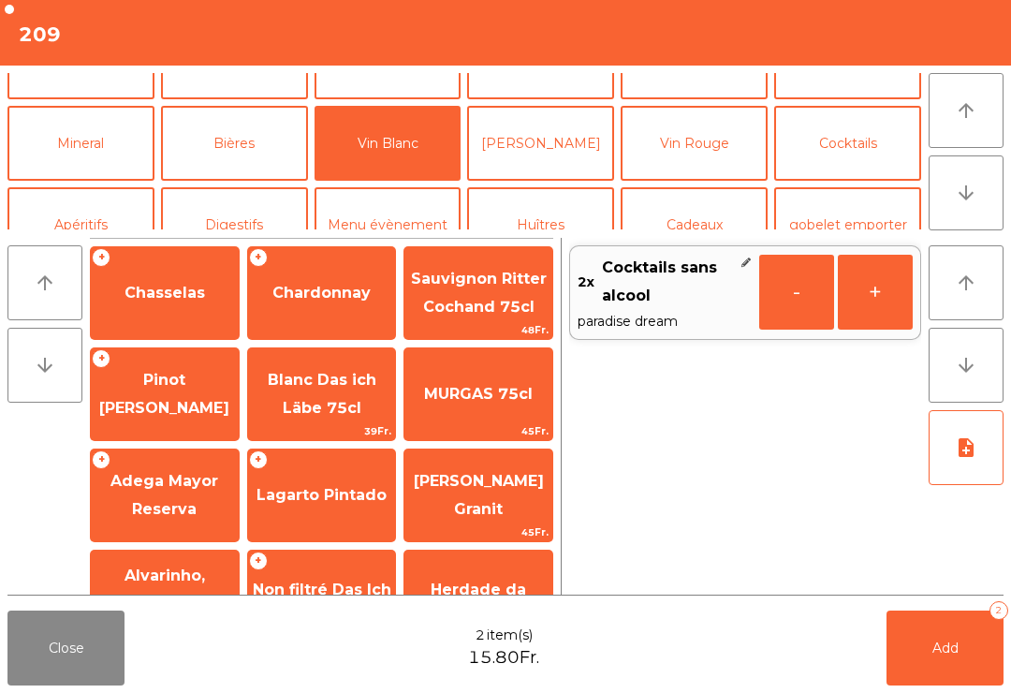
click at [309, 299] on span "Chardonnay" at bounding box center [321, 293] width 98 height 18
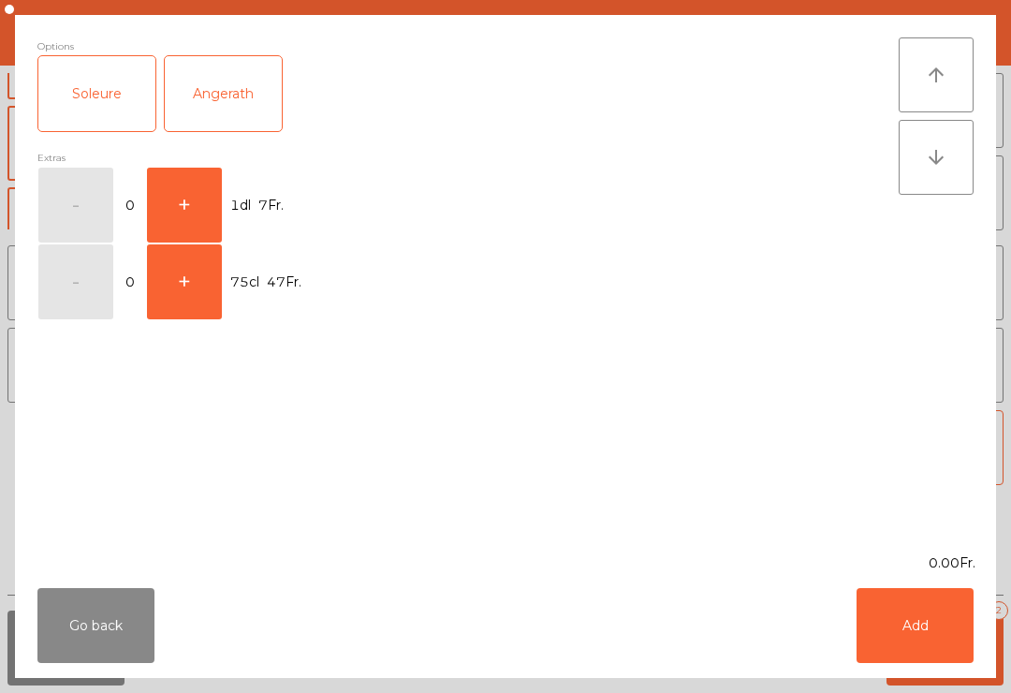
click at [186, 205] on button "+" at bounding box center [184, 205] width 75 height 75
click at [924, 631] on button "Add" at bounding box center [914, 625] width 117 height 75
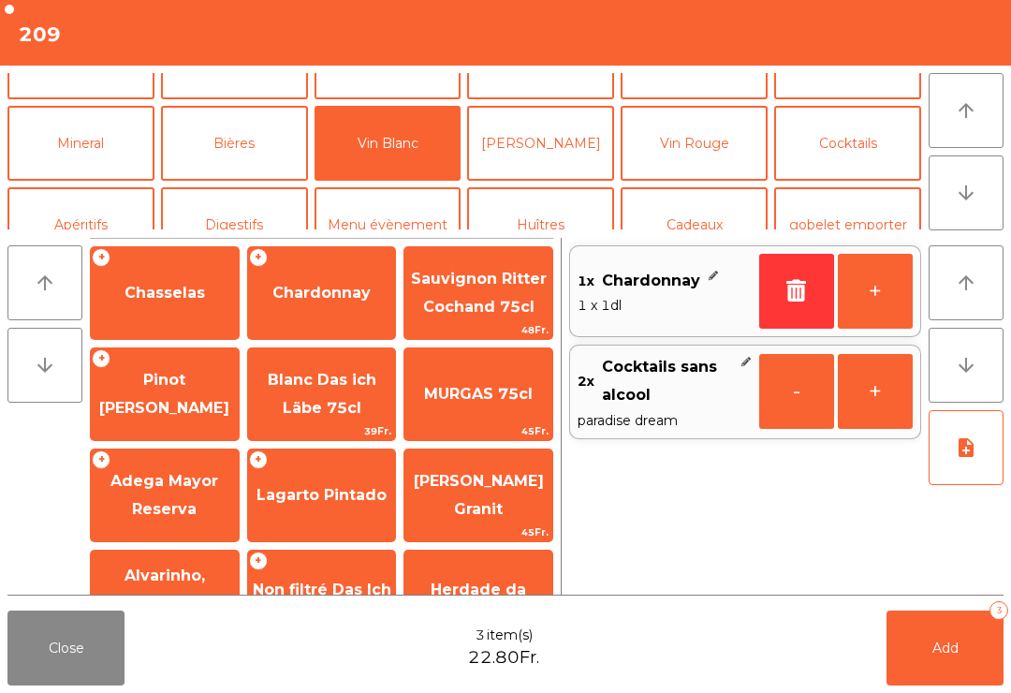
click at [931, 684] on button "Add 3" at bounding box center [944, 647] width 117 height 75
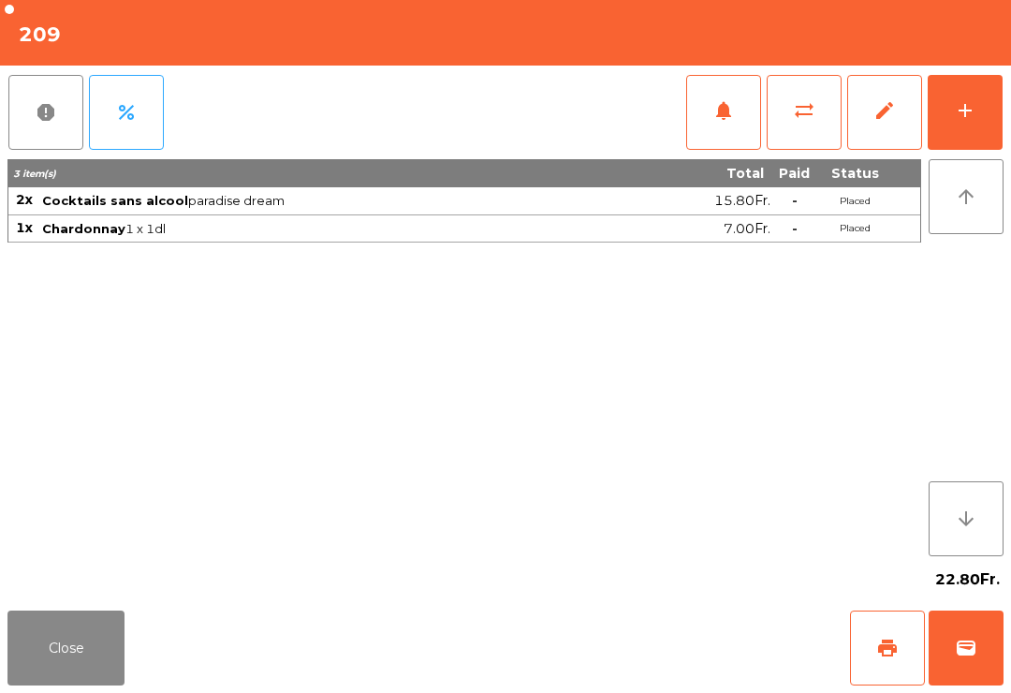
click at [72, 661] on button "Close" at bounding box center [65, 647] width 117 height 75
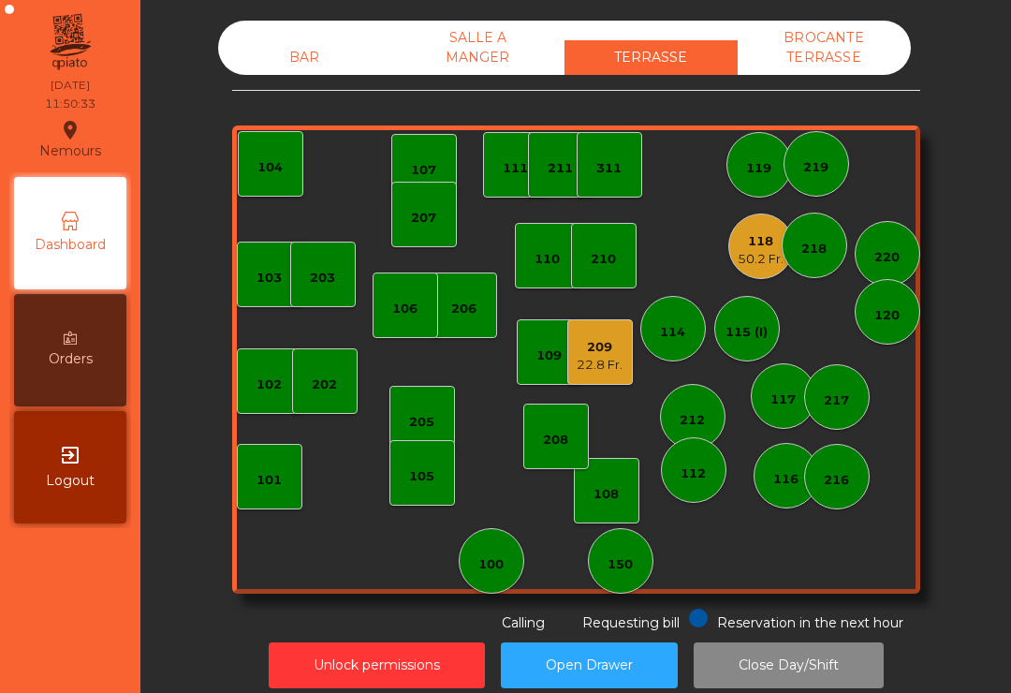
click at [754, 262] on div "50.2 Fr." at bounding box center [760, 259] width 46 height 19
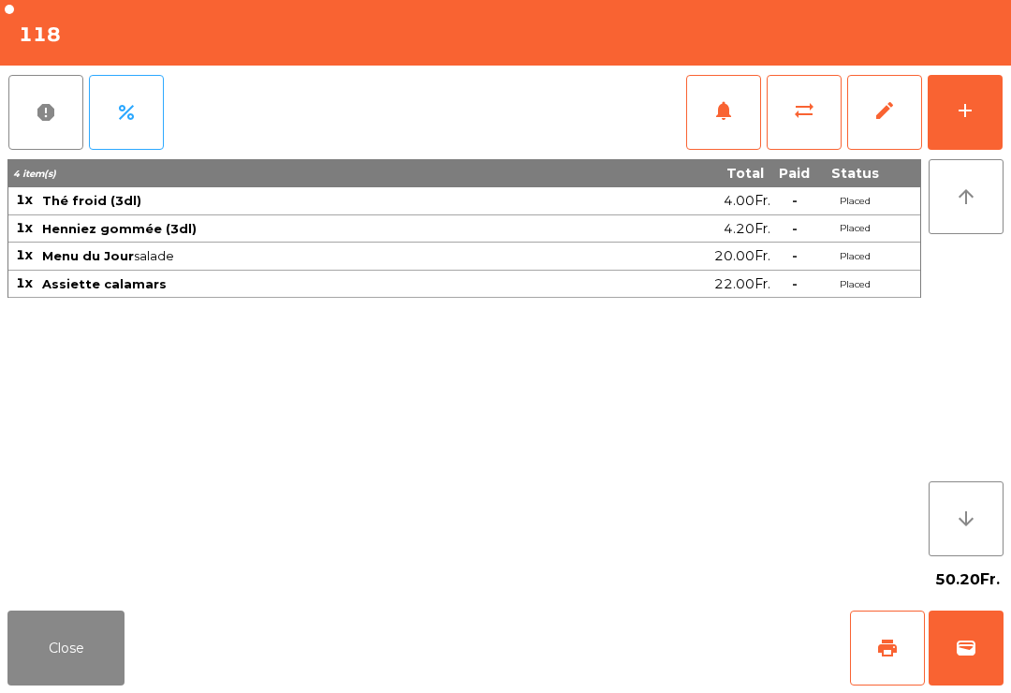
click at [718, 146] on button "notifications" at bounding box center [723, 112] width 75 height 75
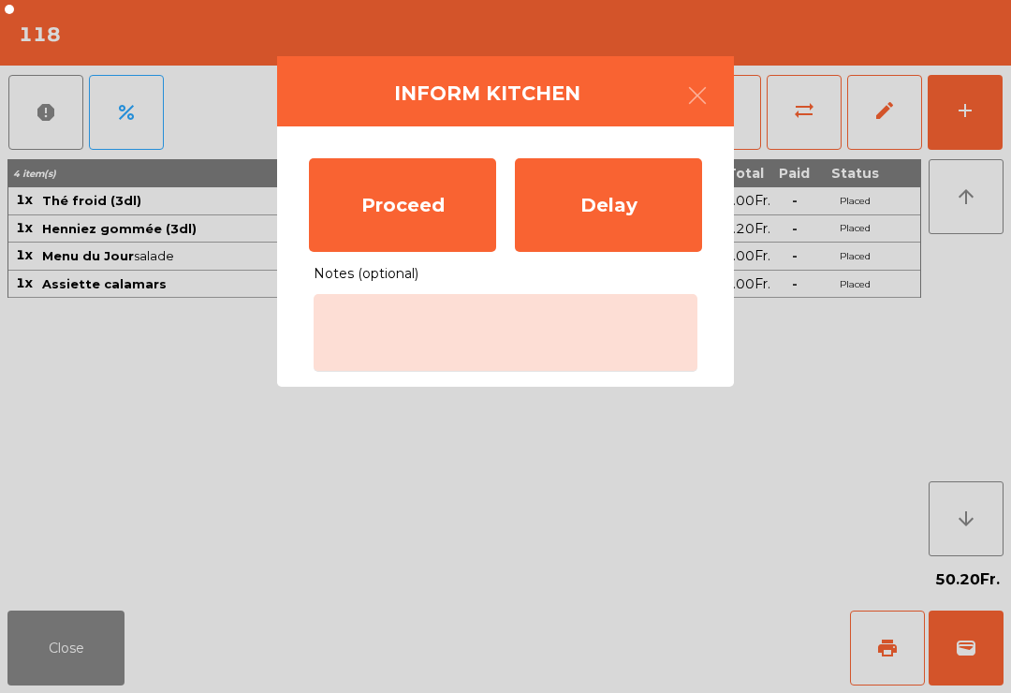
click at [440, 209] on div "Proceed" at bounding box center [402, 205] width 187 height 94
